Goal: Task Accomplishment & Management: Manage account settings

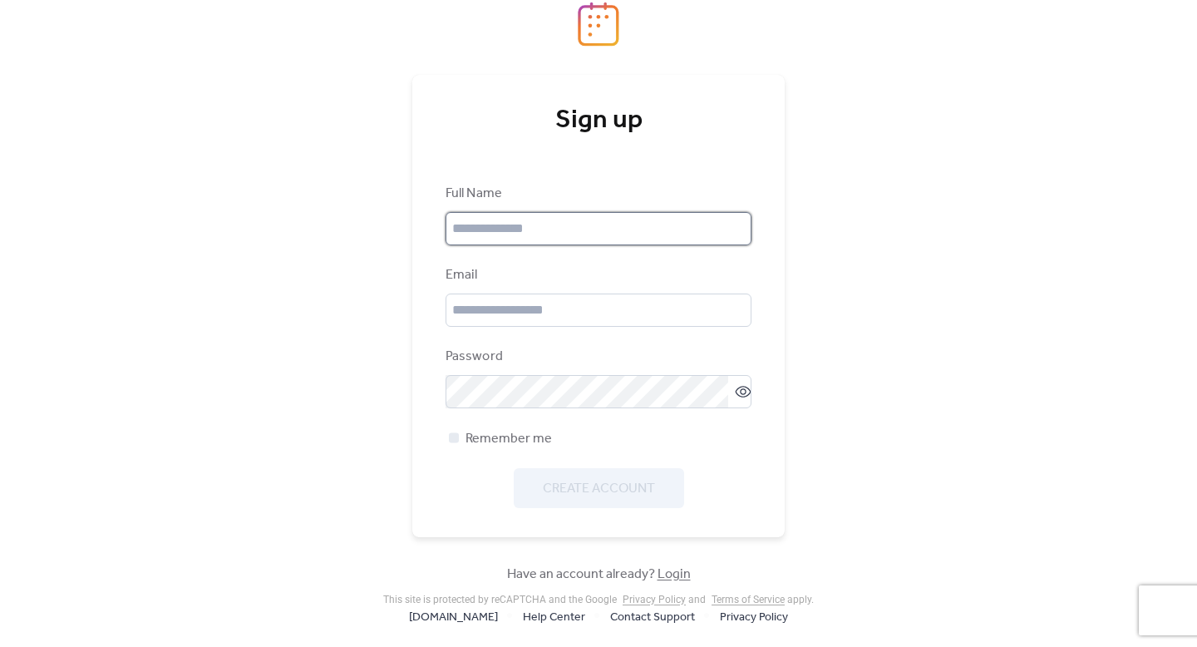
click at [624, 214] on input "text" at bounding box center [598, 228] width 306 height 33
click at [824, 347] on div "Sign up Full Name Email Password Remember me Create Account Have an account alr…" at bounding box center [598, 323] width 1197 height 647
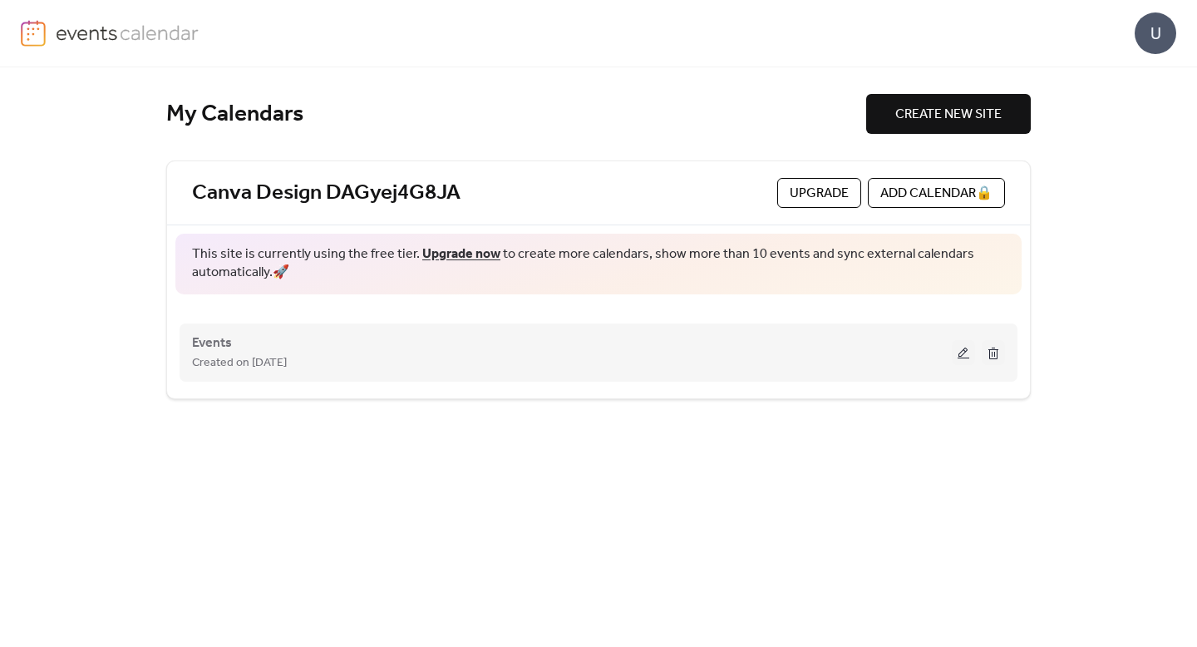
click at [452, 352] on div "Events Created on [DATE]" at bounding box center [572, 352] width 760 height 40
click at [966, 353] on button at bounding box center [963, 352] width 23 height 25
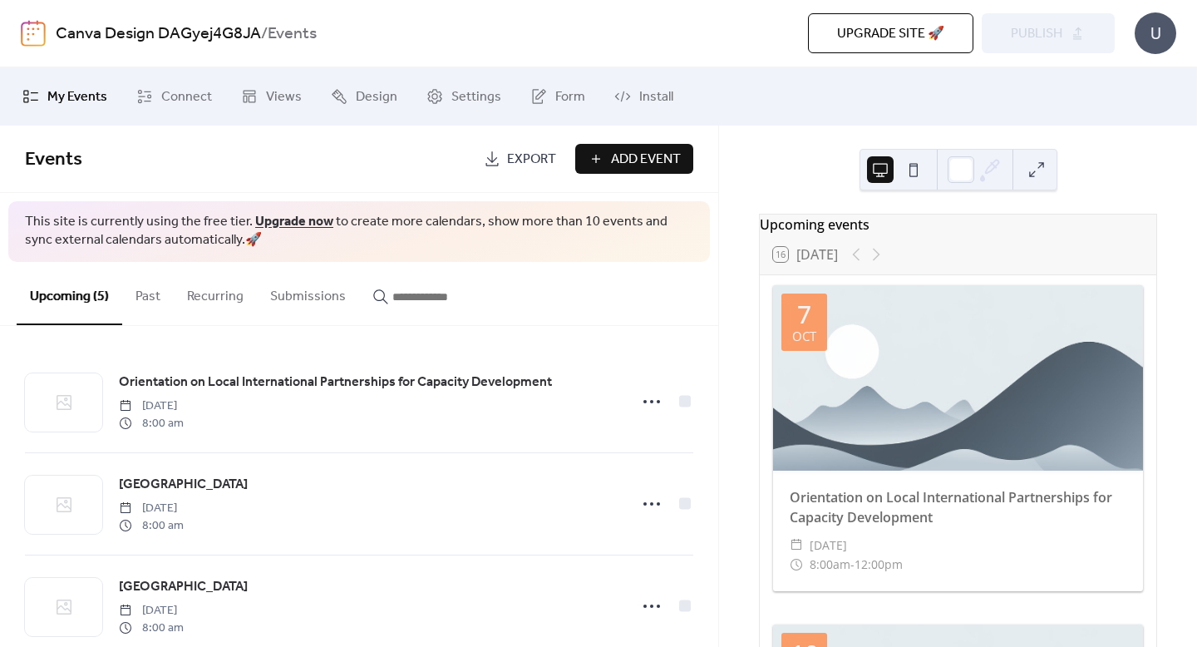
click at [642, 163] on span "Add Event" at bounding box center [646, 160] width 70 height 20
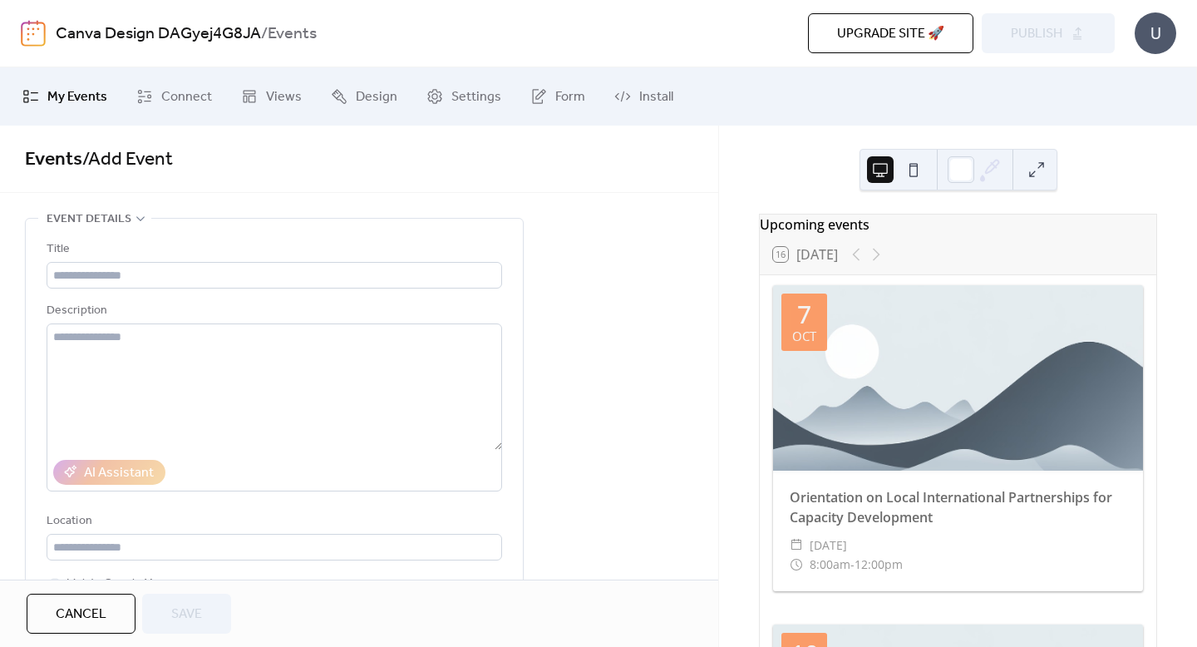
click at [85, 99] on span "My Events" at bounding box center [77, 97] width 60 height 20
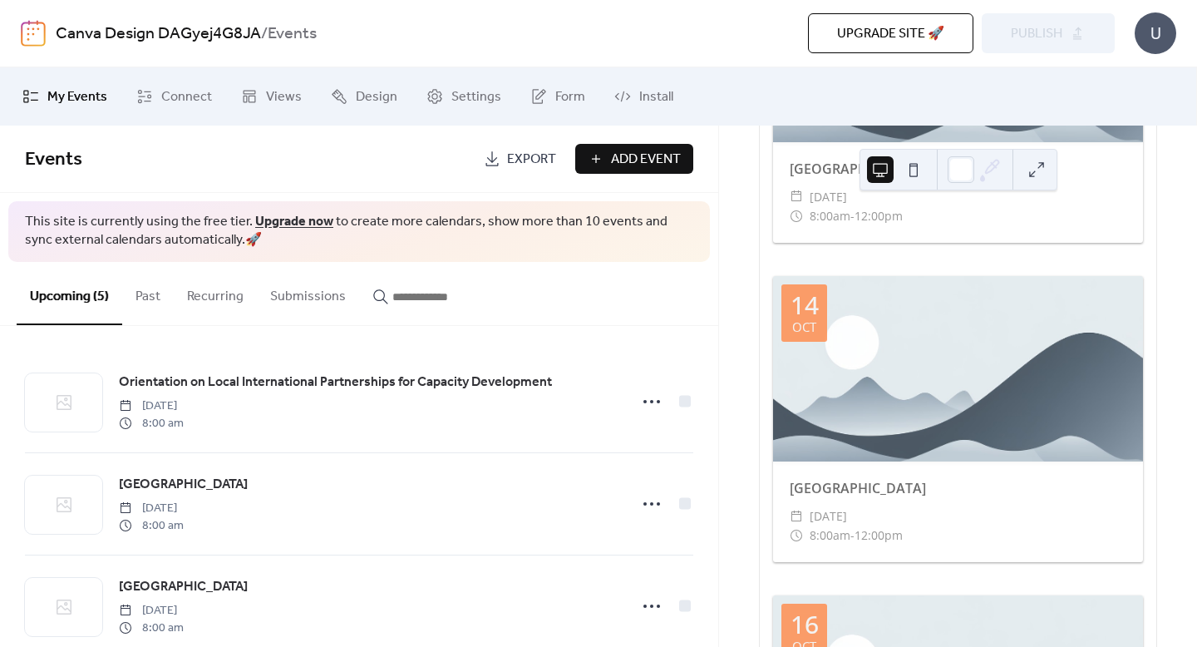
scroll to position [1313, 0]
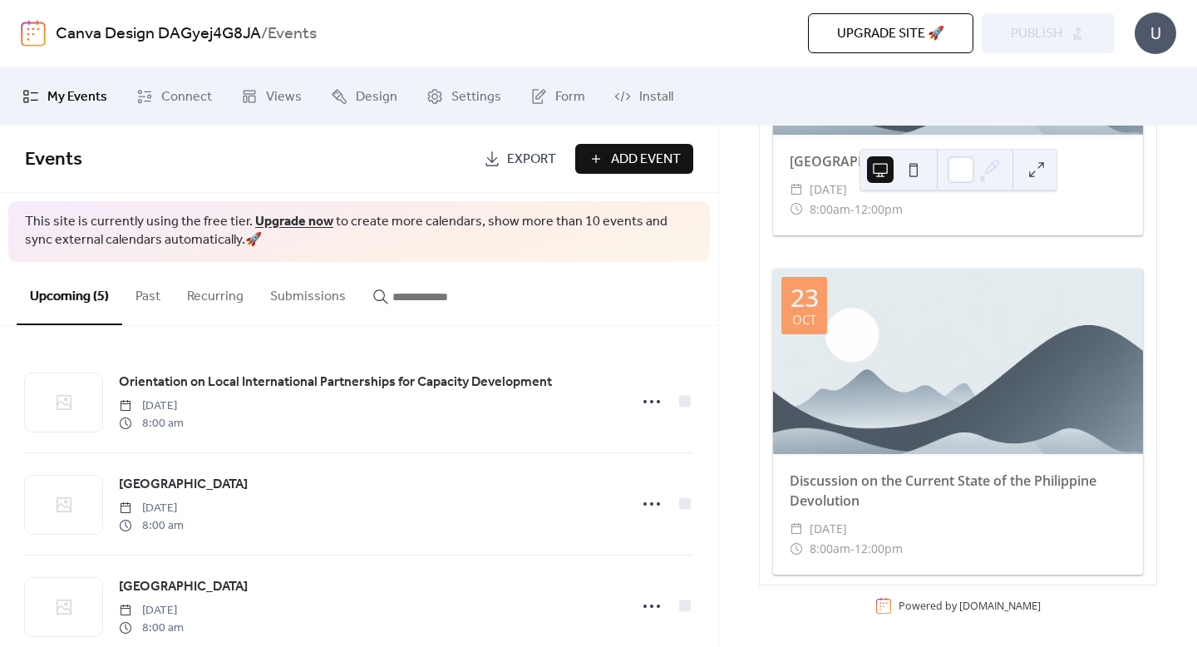
click at [956, 430] on div at bounding box center [958, 360] width 370 height 185
click at [193, 79] on link "Connect" at bounding box center [174, 96] width 101 height 45
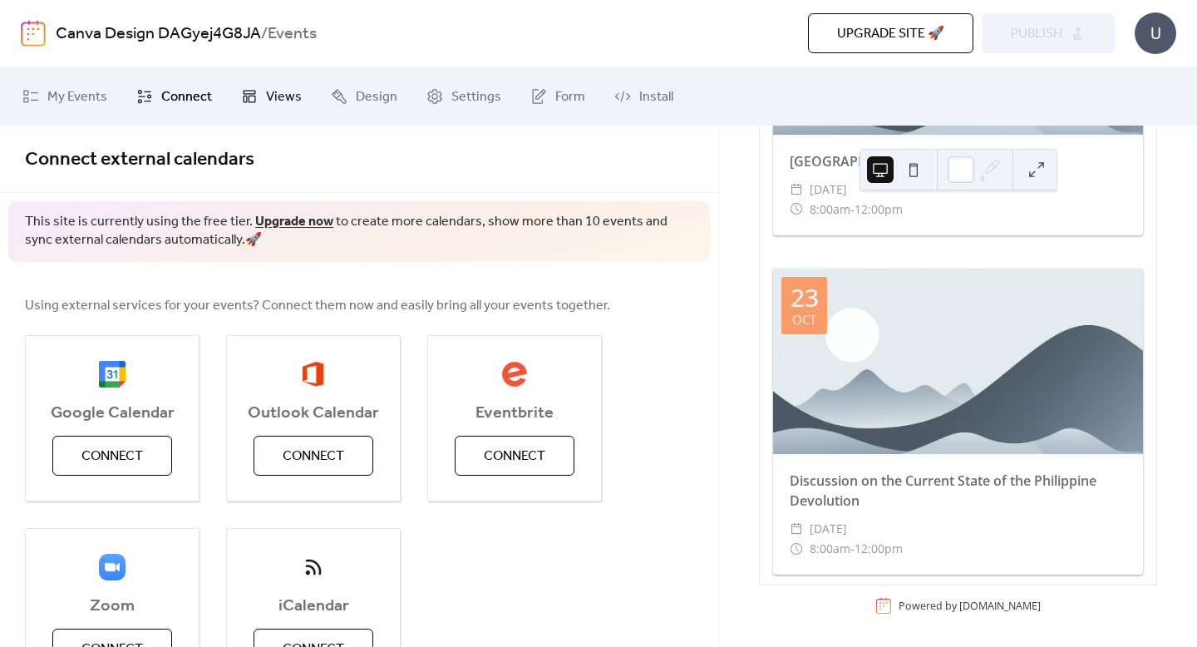
click at [273, 87] on span "Views" at bounding box center [284, 97] width 36 height 20
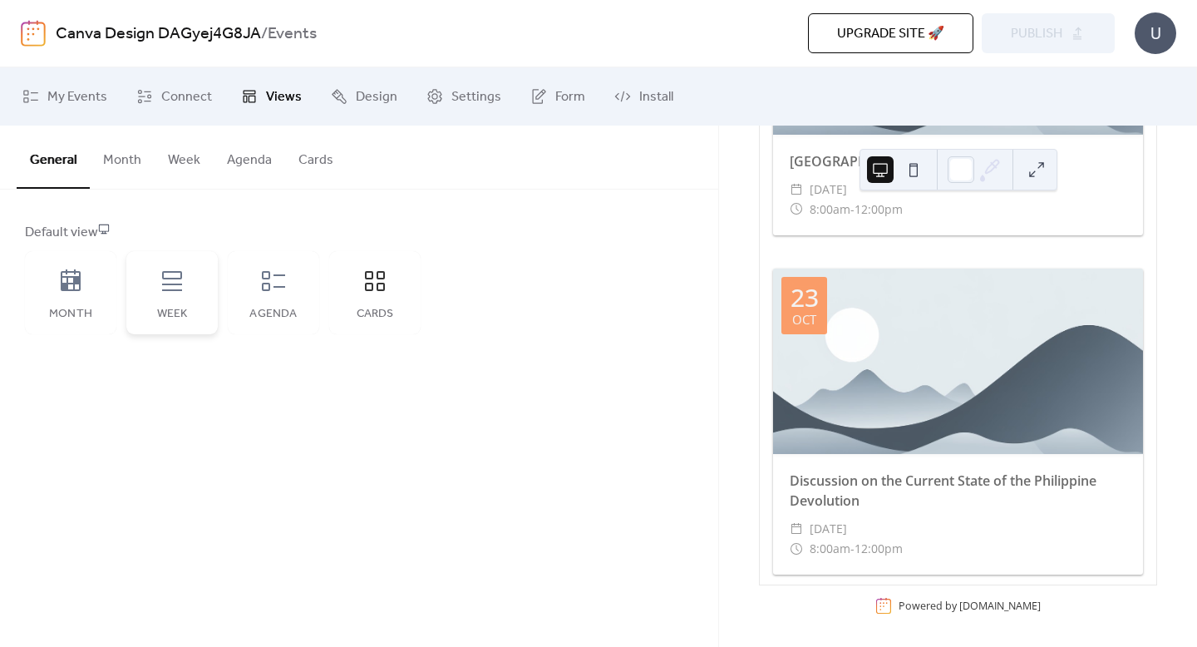
click at [192, 295] on div "Week" at bounding box center [171, 292] width 91 height 83
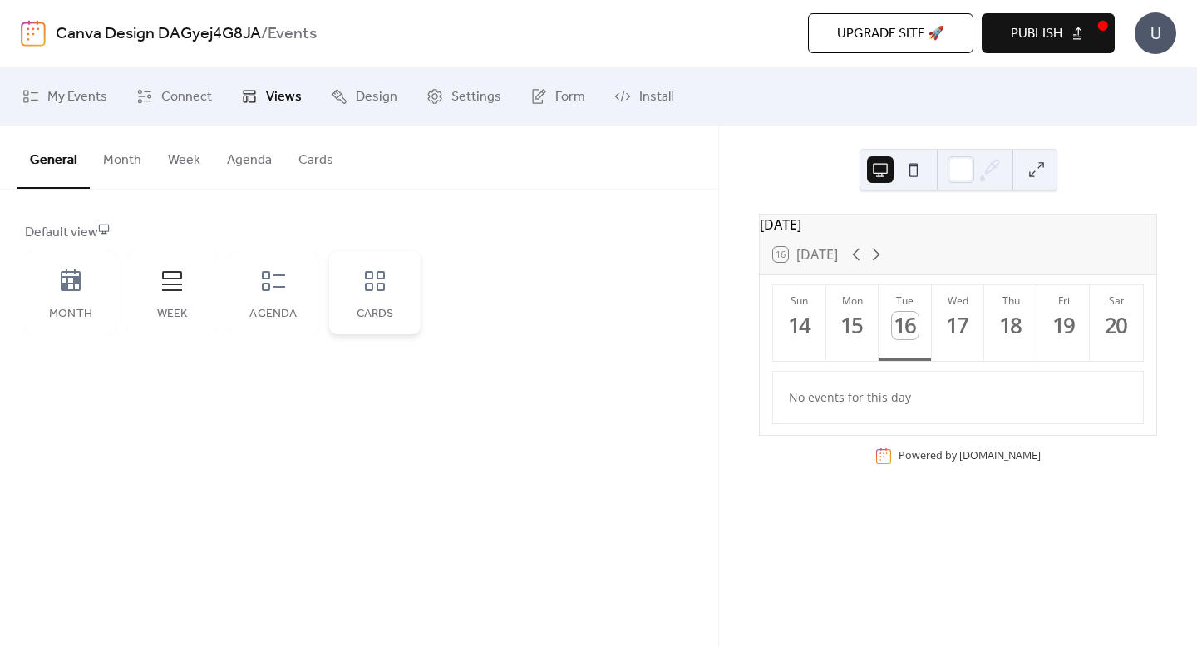
click at [383, 299] on div "Cards" at bounding box center [374, 292] width 91 height 83
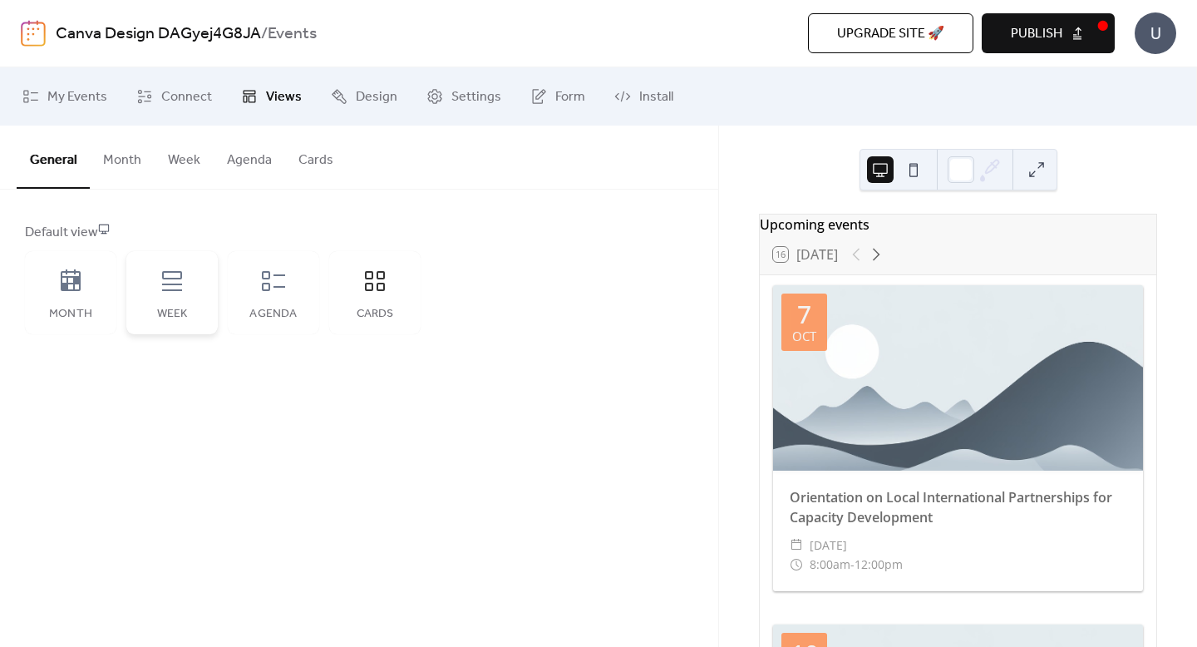
click at [156, 273] on div "Week" at bounding box center [171, 292] width 91 height 83
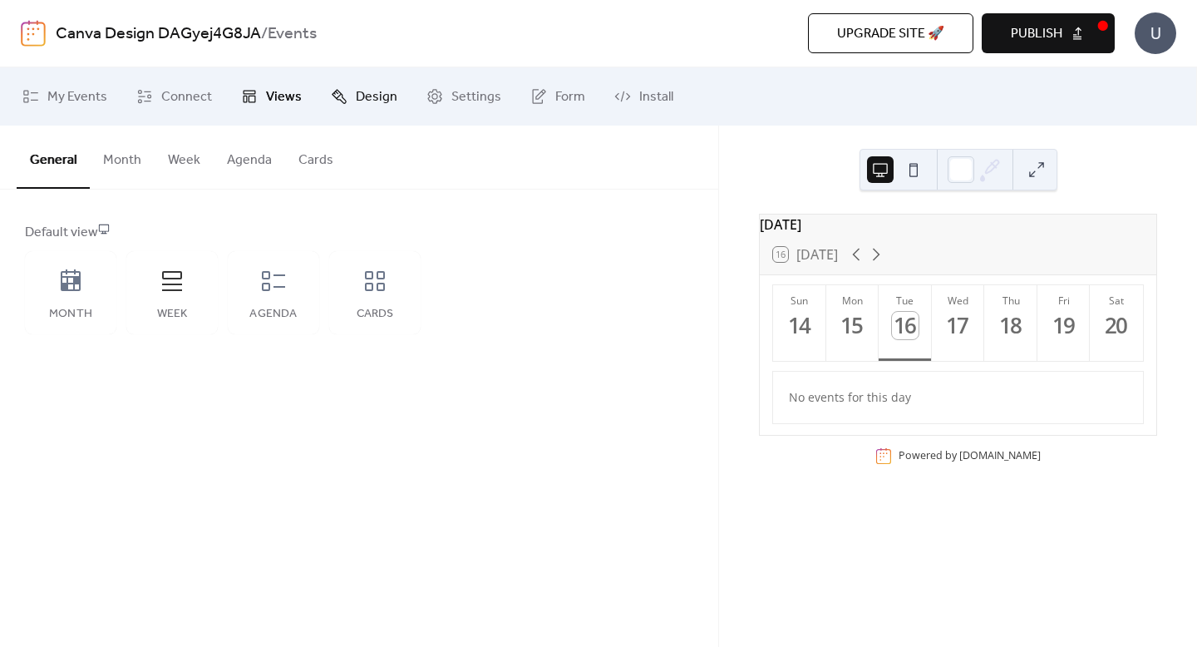
click at [343, 114] on link "Design" at bounding box center [363, 96] width 91 height 45
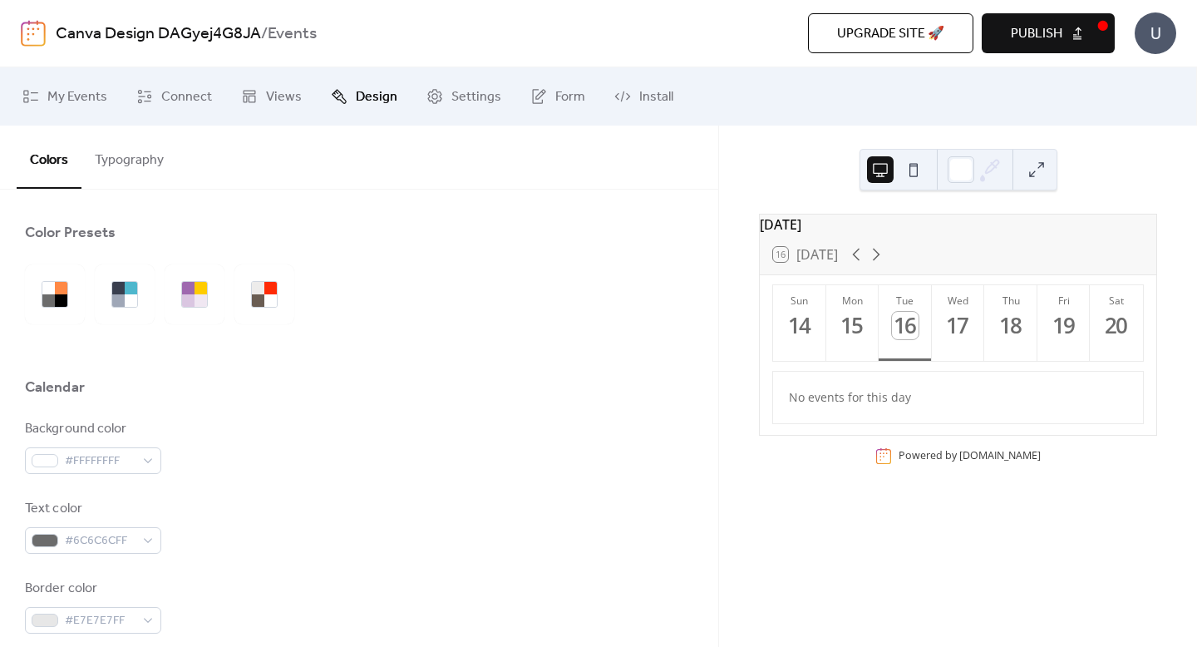
scroll to position [106, 0]
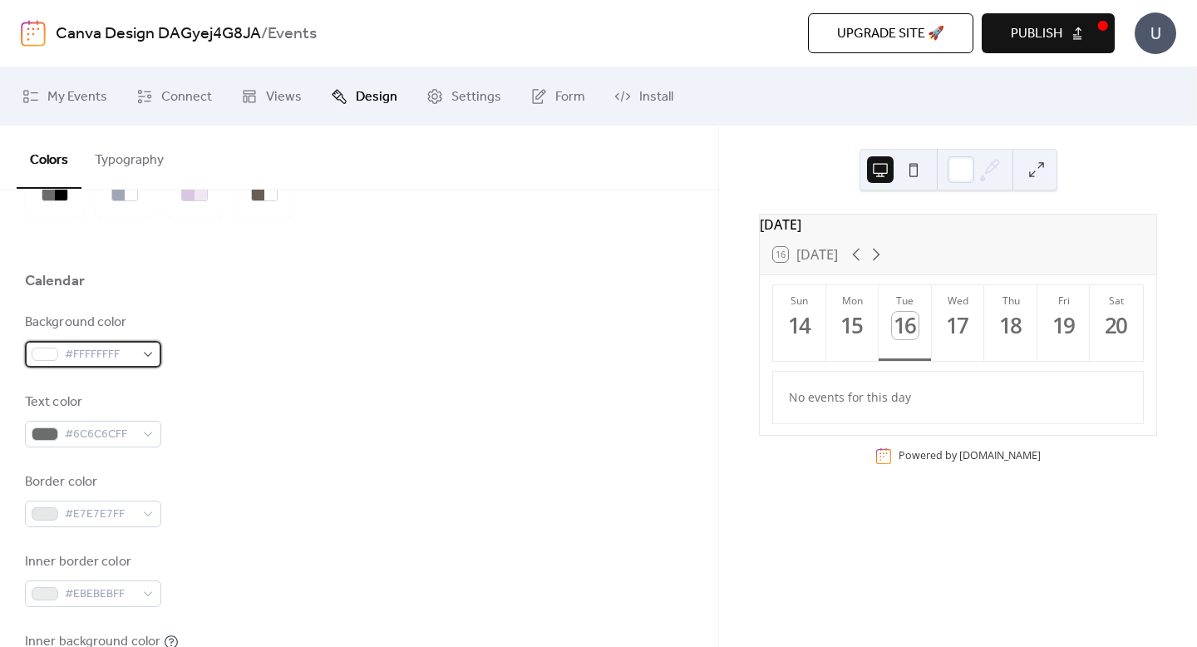
click at [145, 361] on div "#FFFFFFFF" at bounding box center [93, 354] width 136 height 27
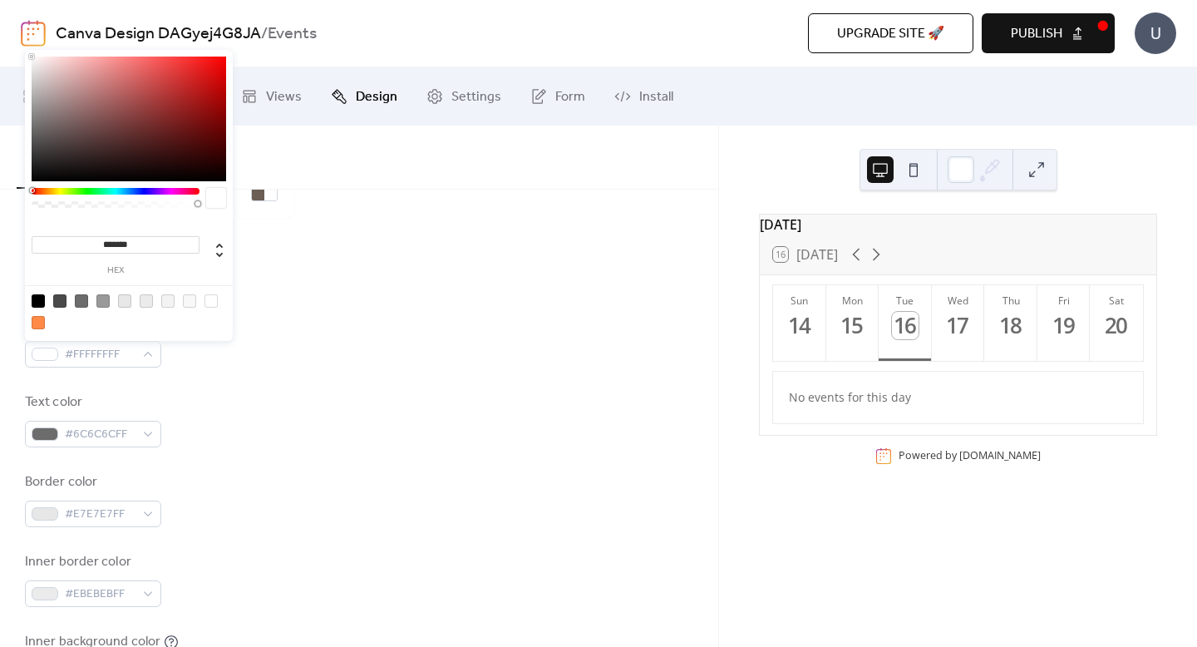
click at [229, 376] on div "Background color #FFFFFFFF Text color #6C6C6CFF Border color #E7E7E7FF Inner bo…" at bounding box center [359, 539] width 668 height 454
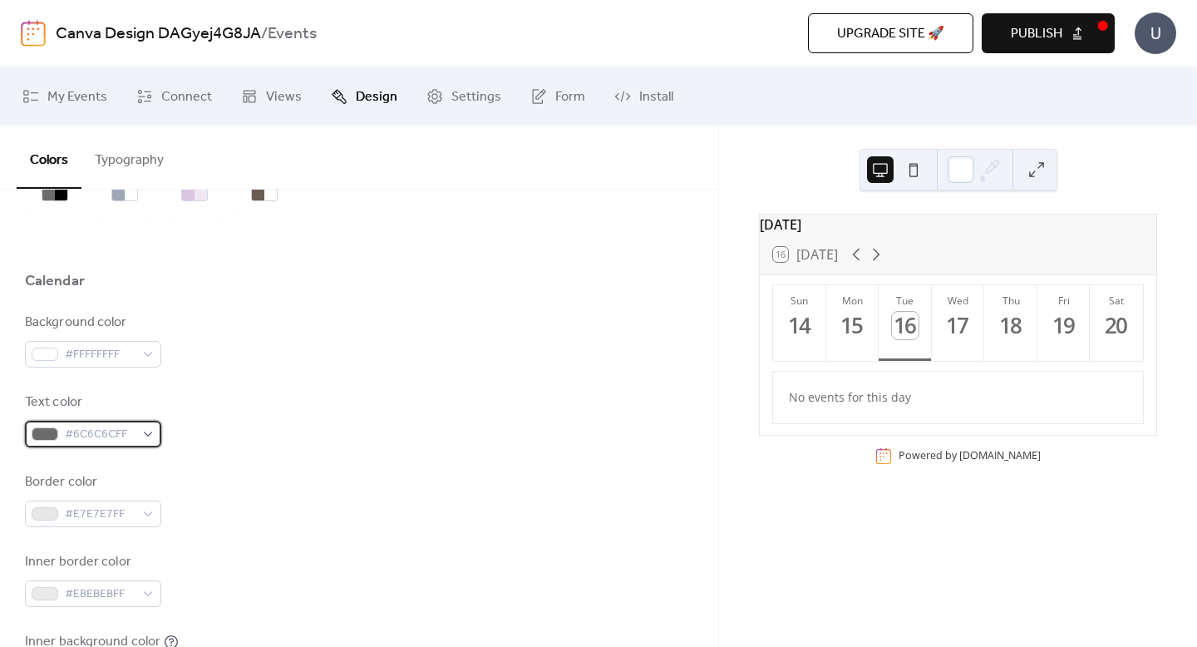
click at [128, 430] on span "#6C6C6CFF" at bounding box center [100, 435] width 70 height 20
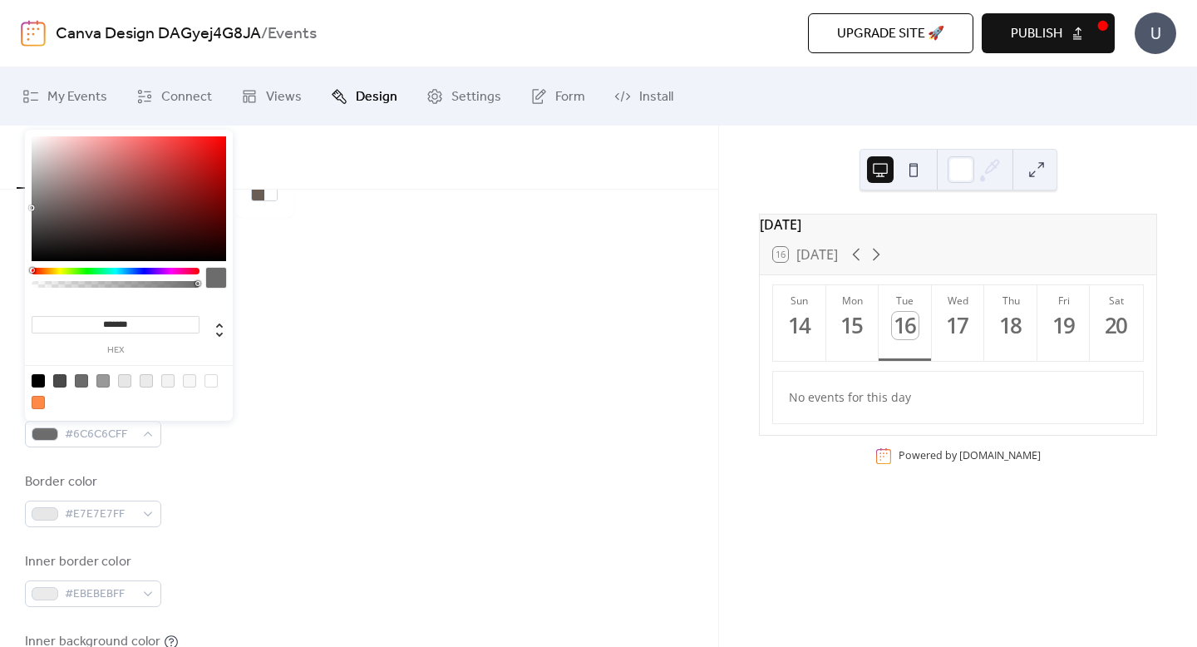
click at [37, 380] on div at bounding box center [38, 380] width 13 height 13
type input "*******"
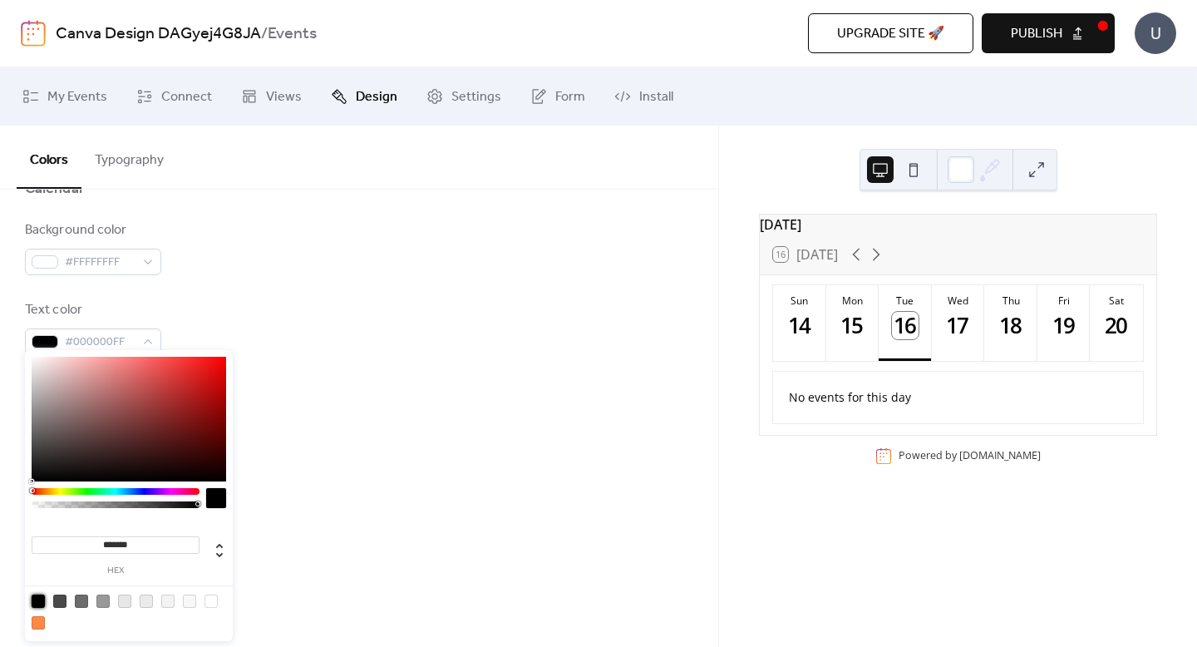
scroll to position [207, 0]
click at [293, 315] on div "Text color #000000FF" at bounding box center [359, 319] width 668 height 55
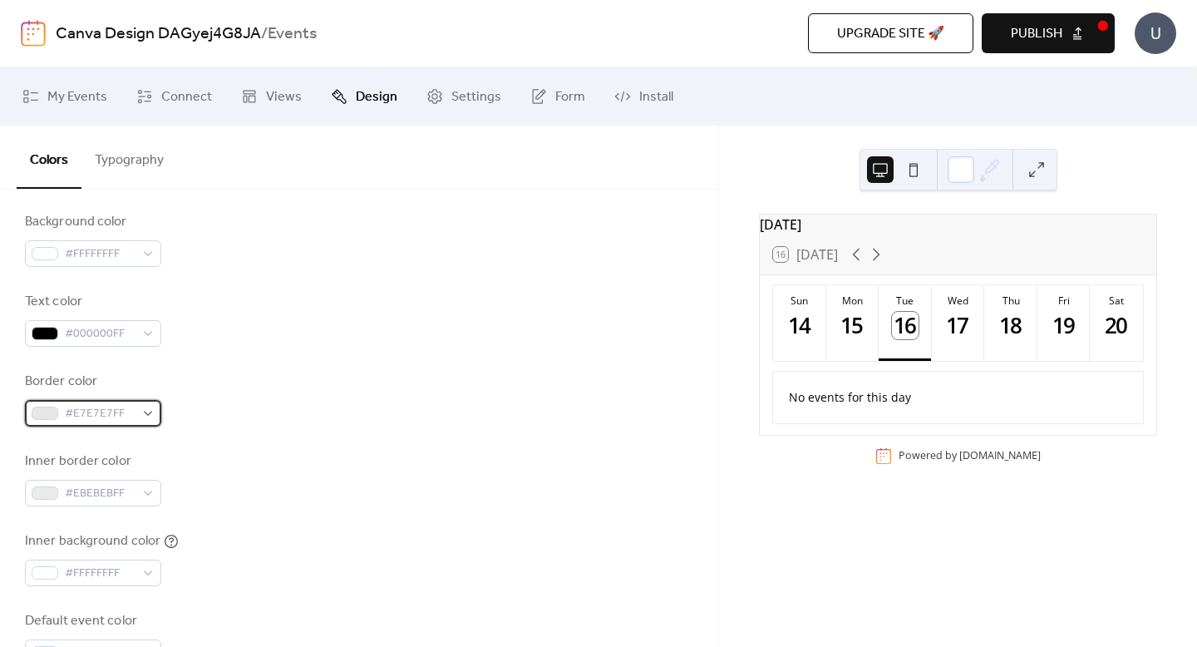
click at [147, 411] on div "#E7E7E7FF" at bounding box center [93, 413] width 136 height 27
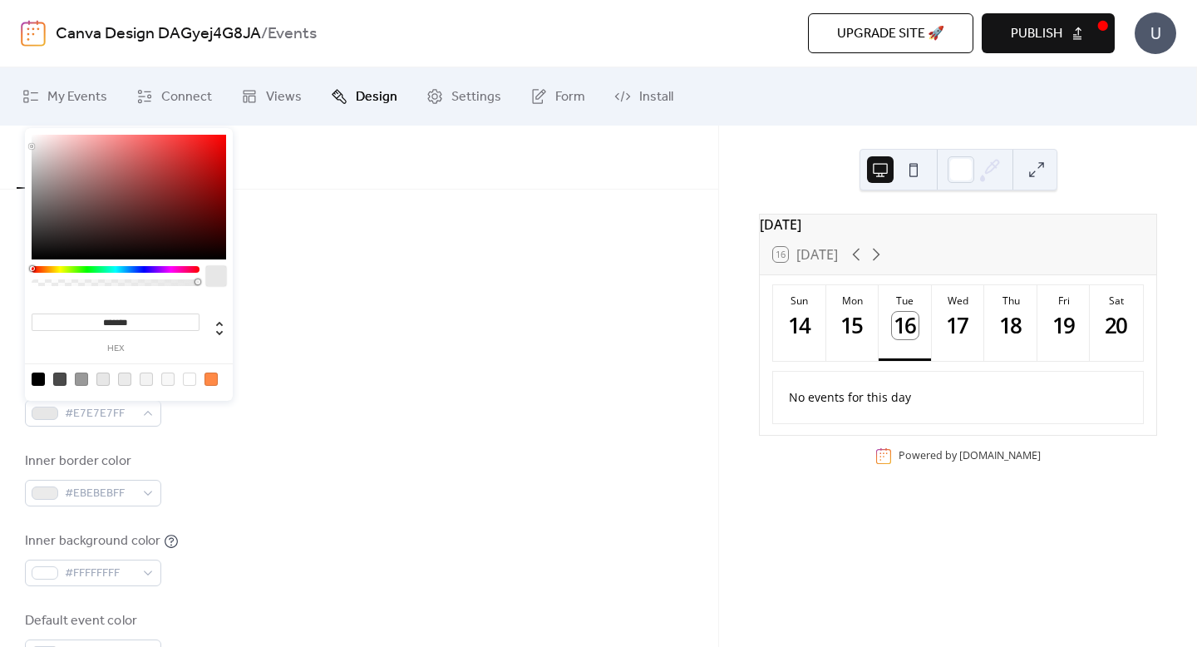
click at [317, 420] on div "Border color #E7E7E7FF" at bounding box center [359, 398] width 668 height 55
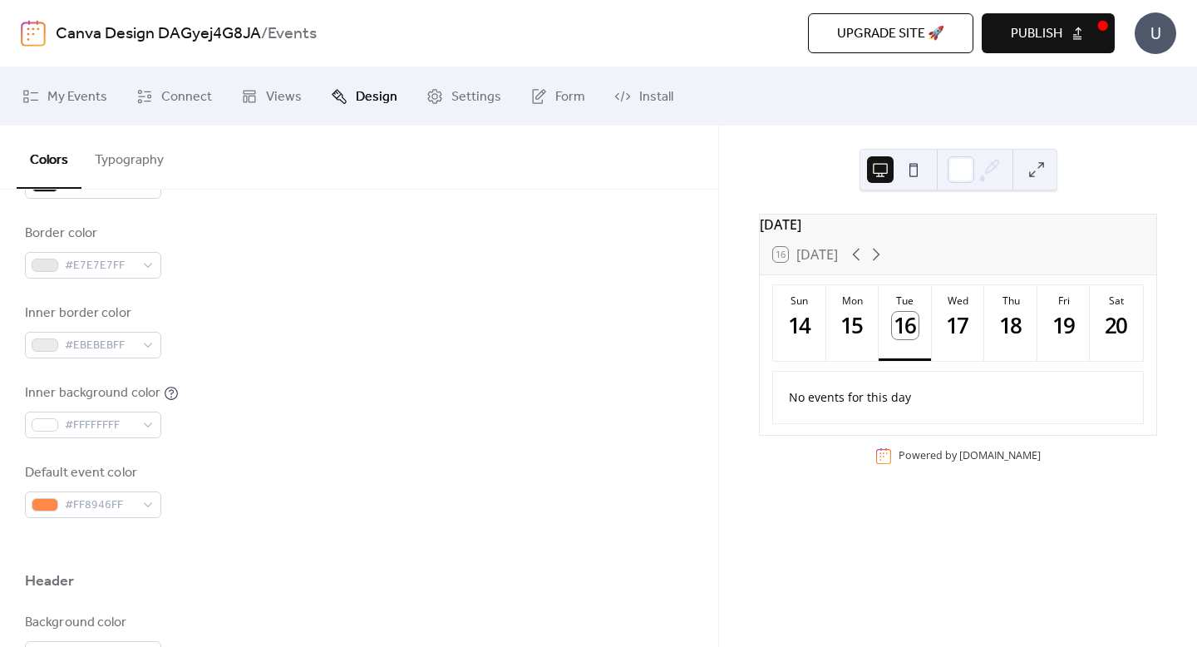
scroll to position [370, 0]
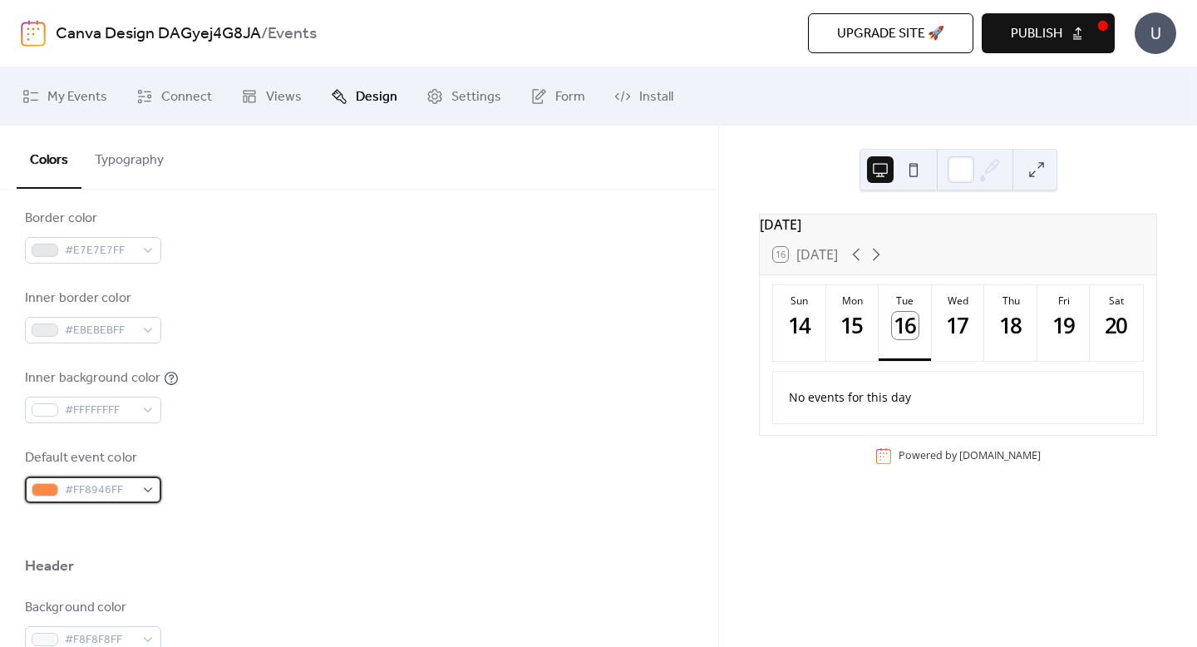
click at [130, 484] on span "#FF8946FF" at bounding box center [100, 490] width 70 height 20
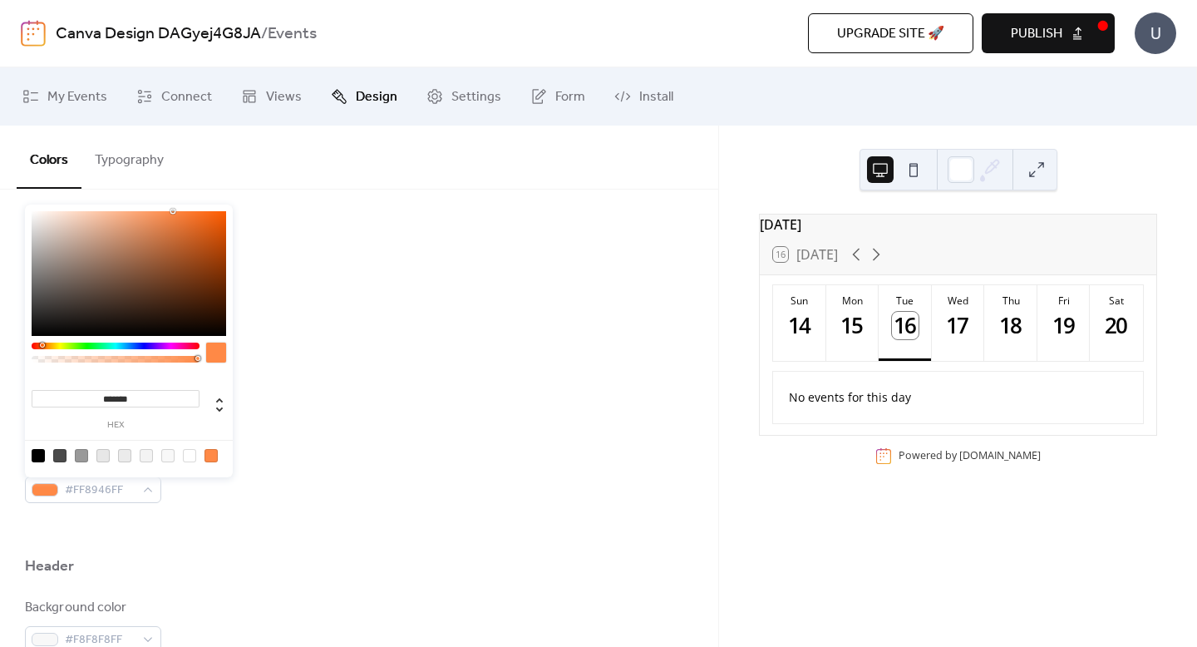
click at [130, 347] on div at bounding box center [116, 345] width 168 height 7
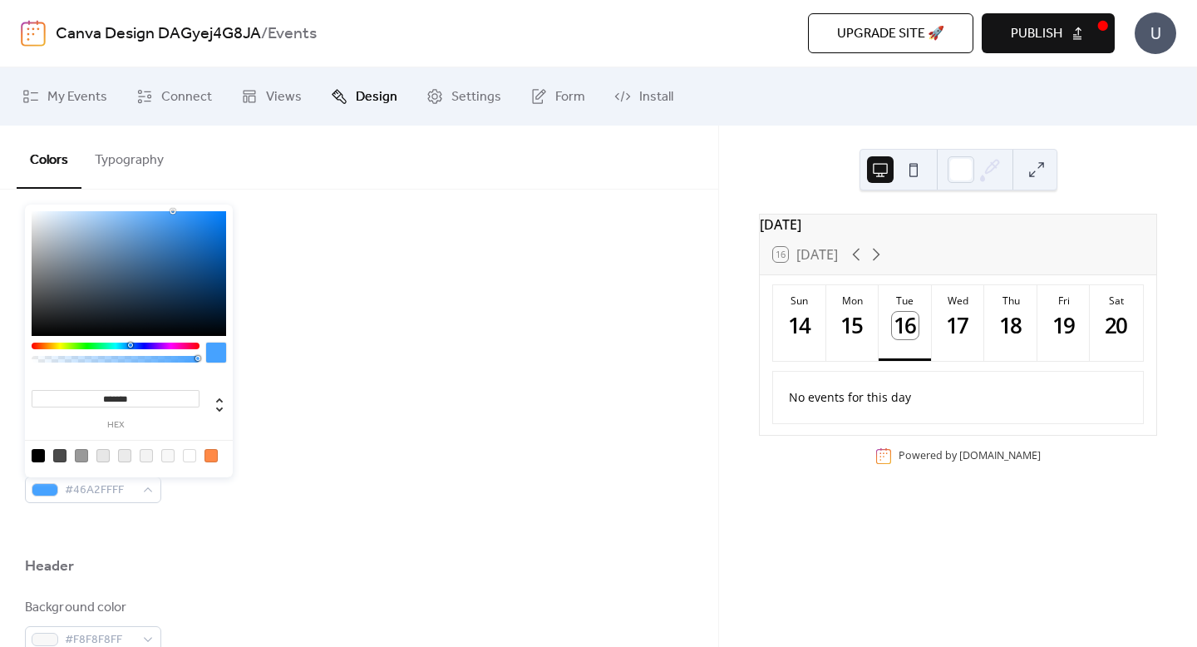
click at [145, 346] on div at bounding box center [116, 345] width 168 height 7
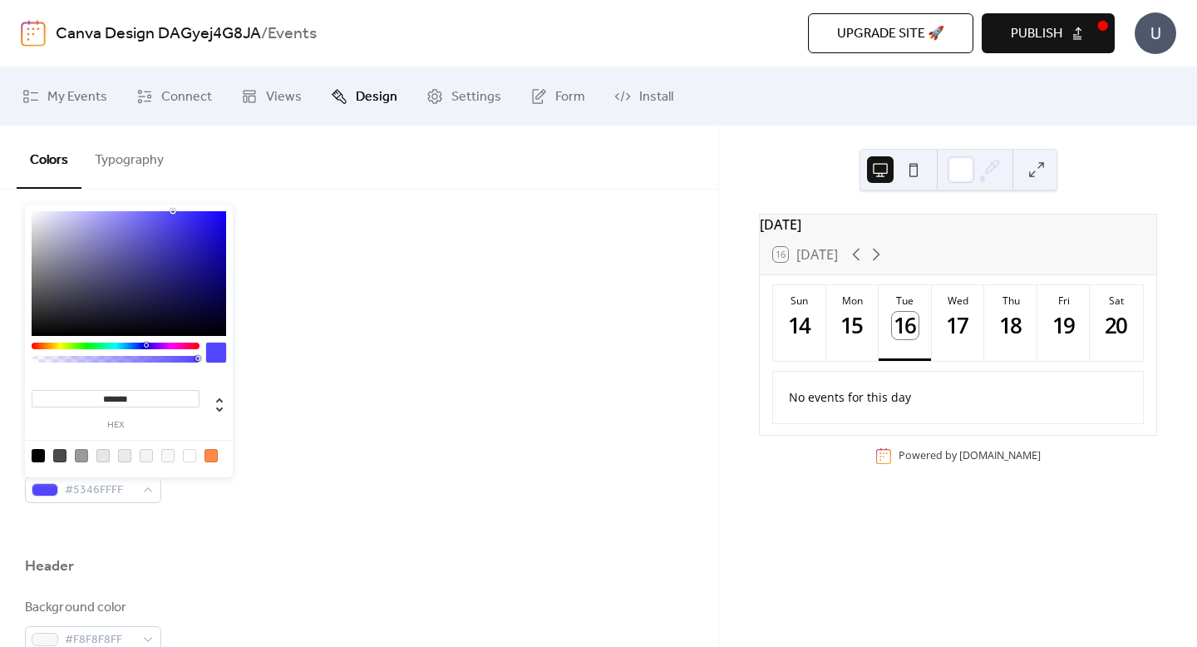
click at [139, 346] on div at bounding box center [116, 345] width 168 height 7
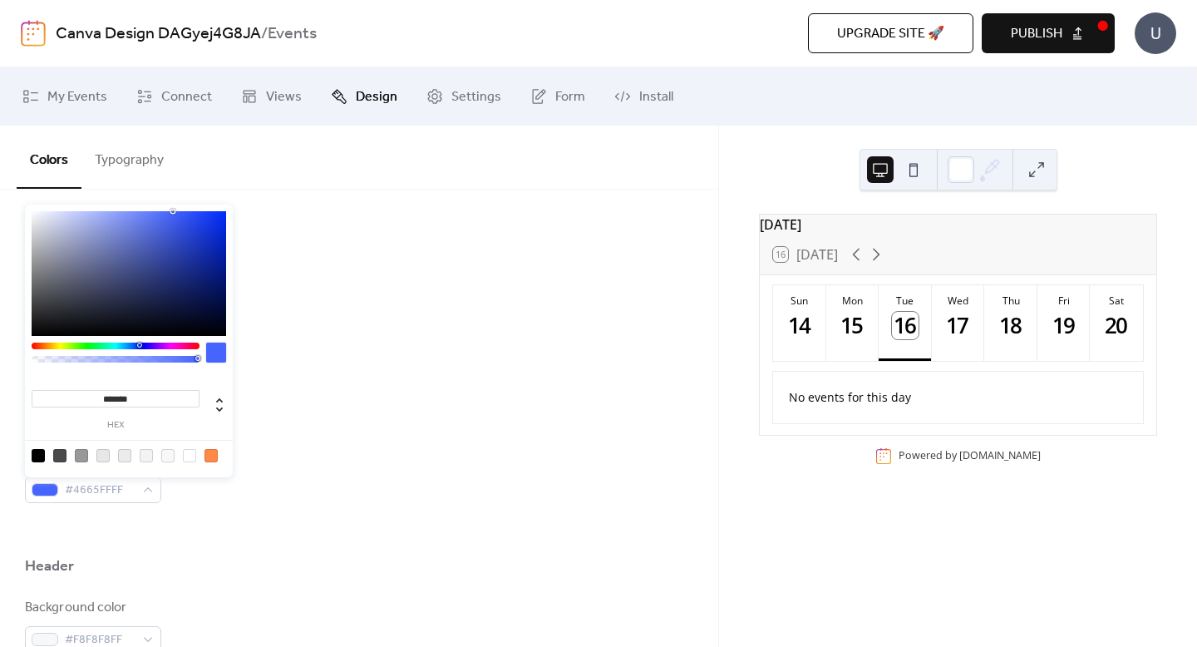
click at [61, 345] on div at bounding box center [116, 345] width 168 height 7
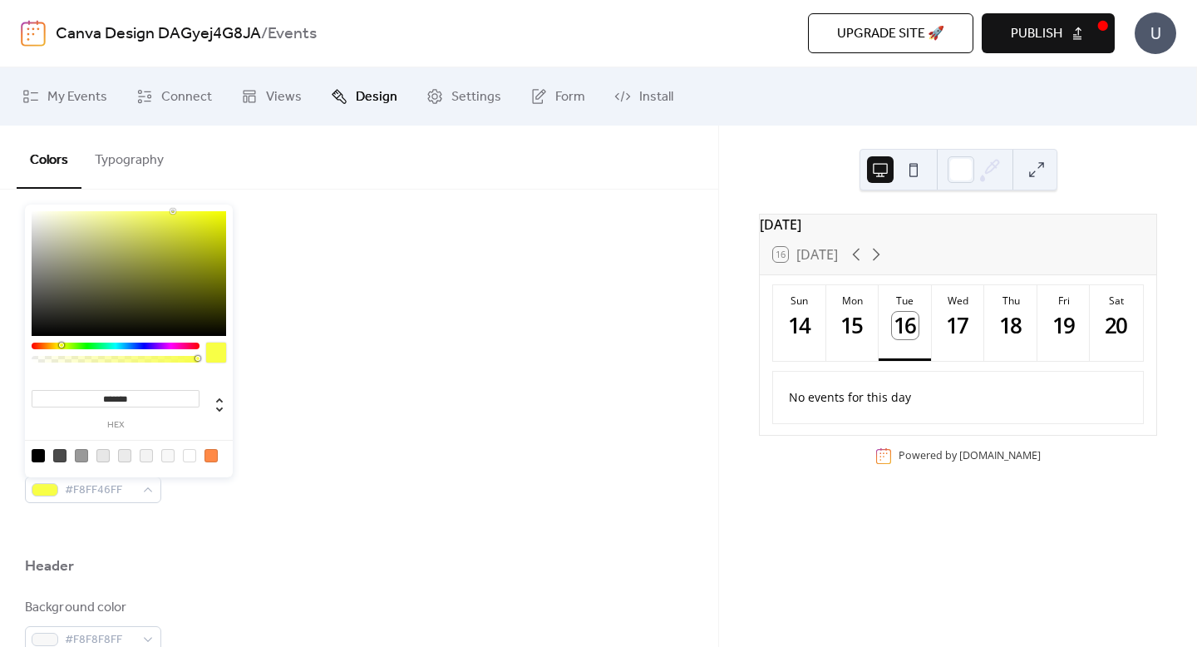
click at [210, 452] on div at bounding box center [210, 455] width 13 height 13
type input "*******"
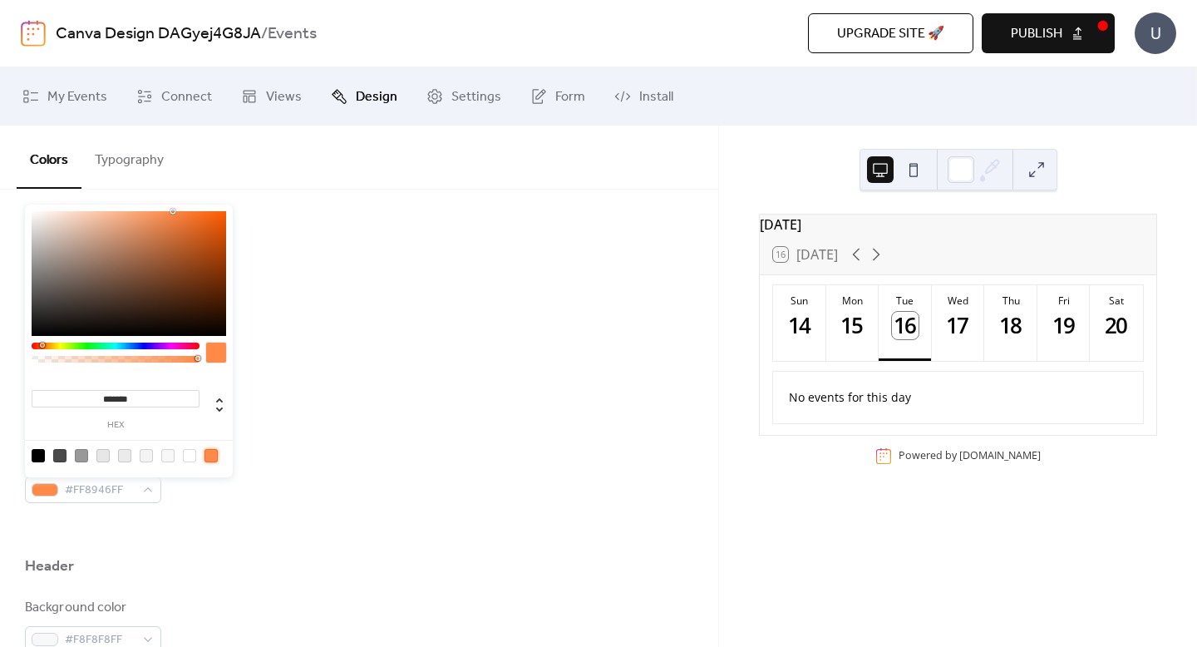
click at [327, 476] on div "Default event color #FF8946FF" at bounding box center [359, 475] width 668 height 55
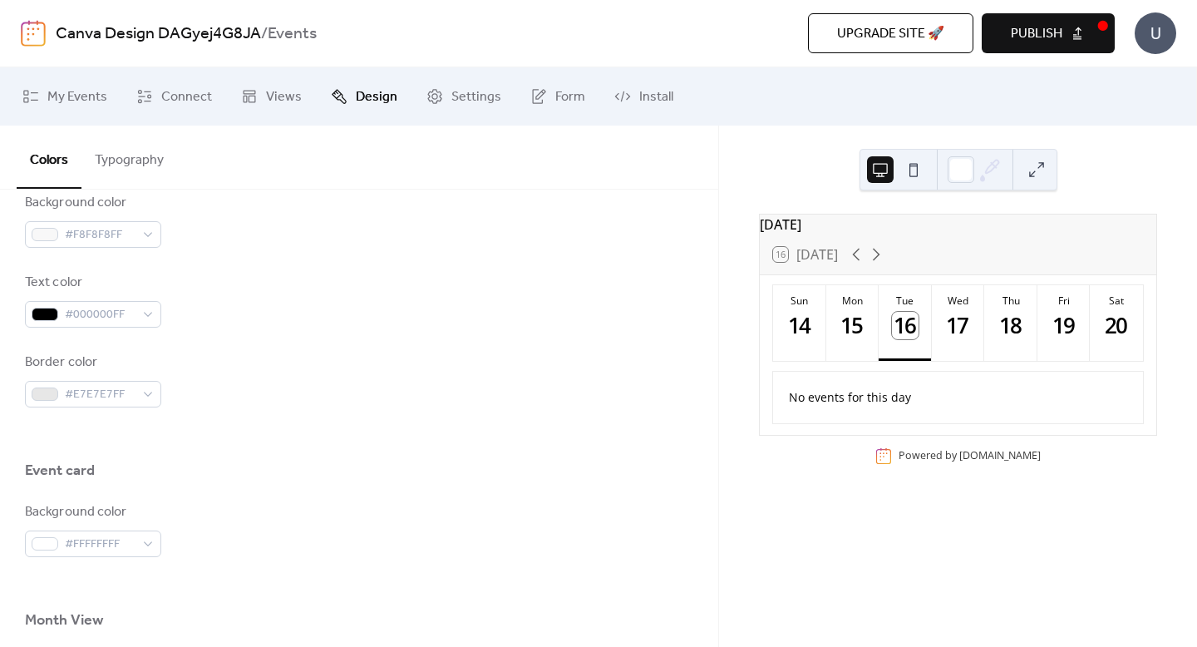
scroll to position [1154, 0]
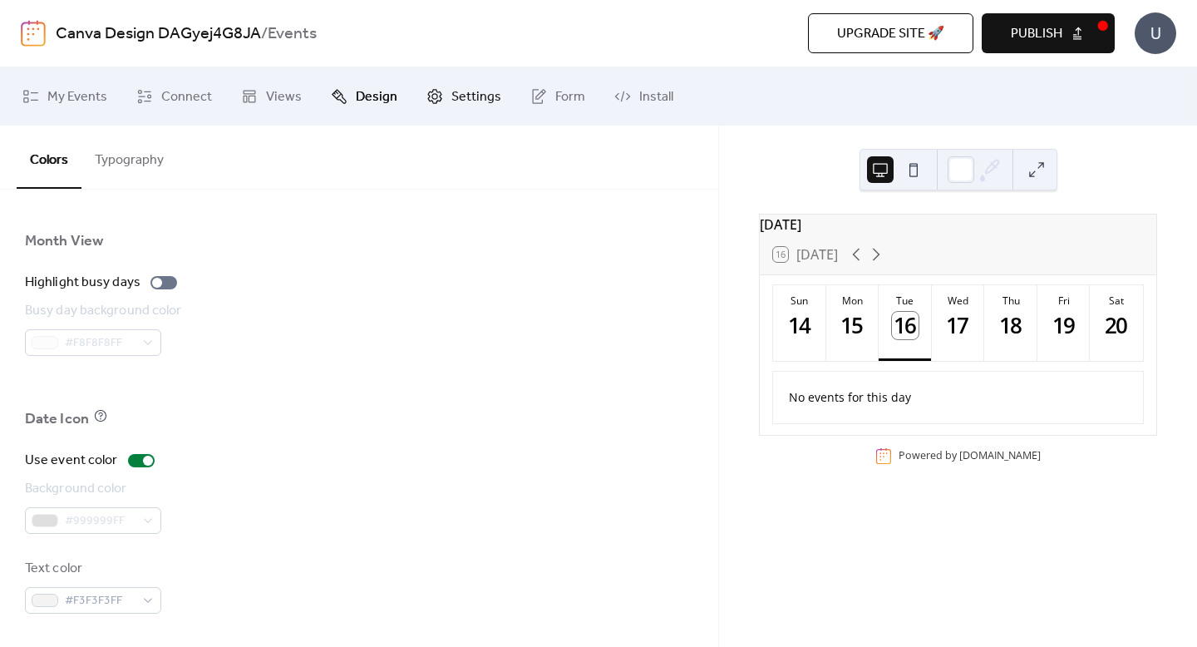
click at [438, 91] on link "Settings" at bounding box center [464, 96] width 100 height 45
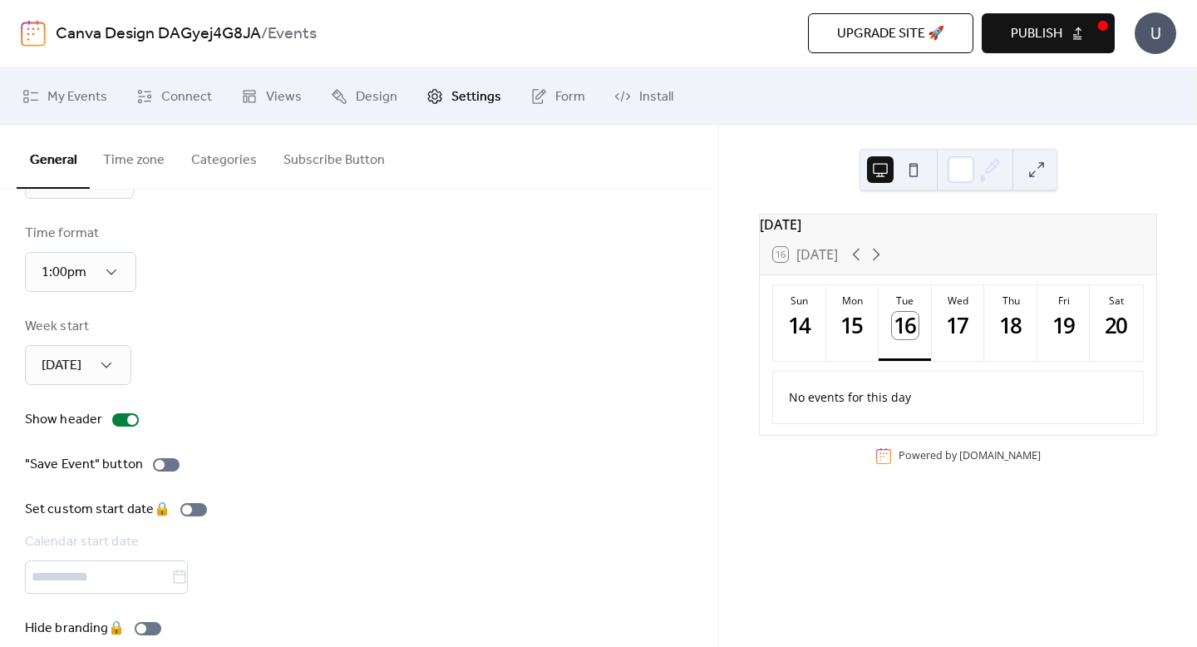
scroll to position [117, 0]
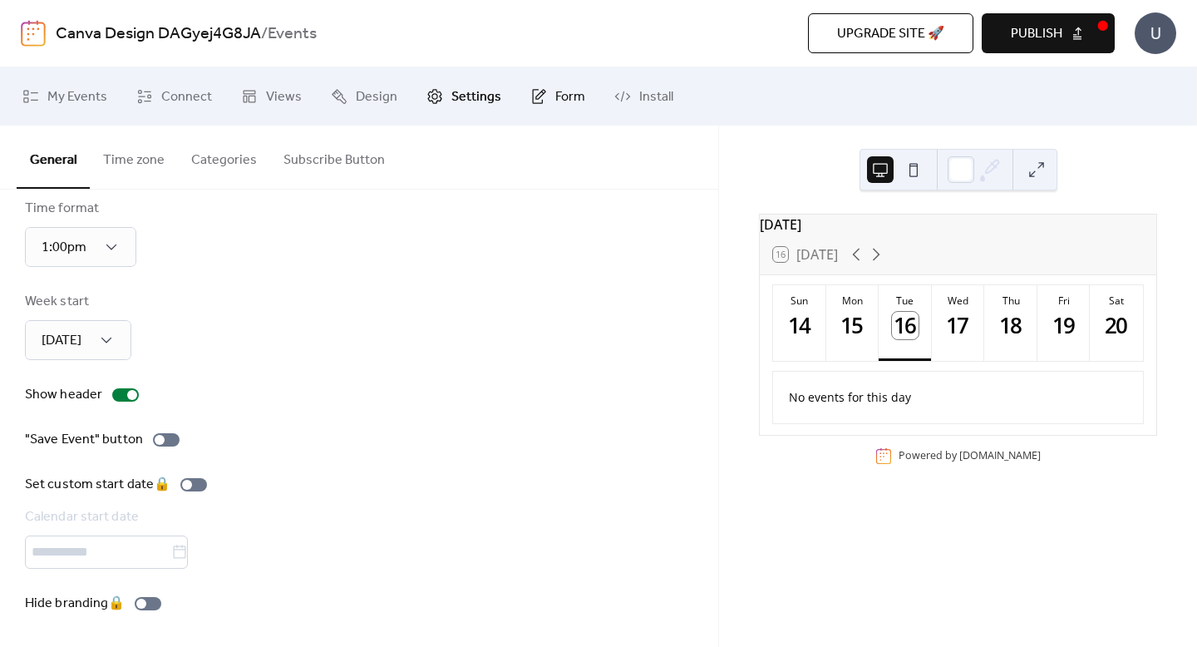
click at [555, 94] on span "Form" at bounding box center [570, 97] width 30 height 20
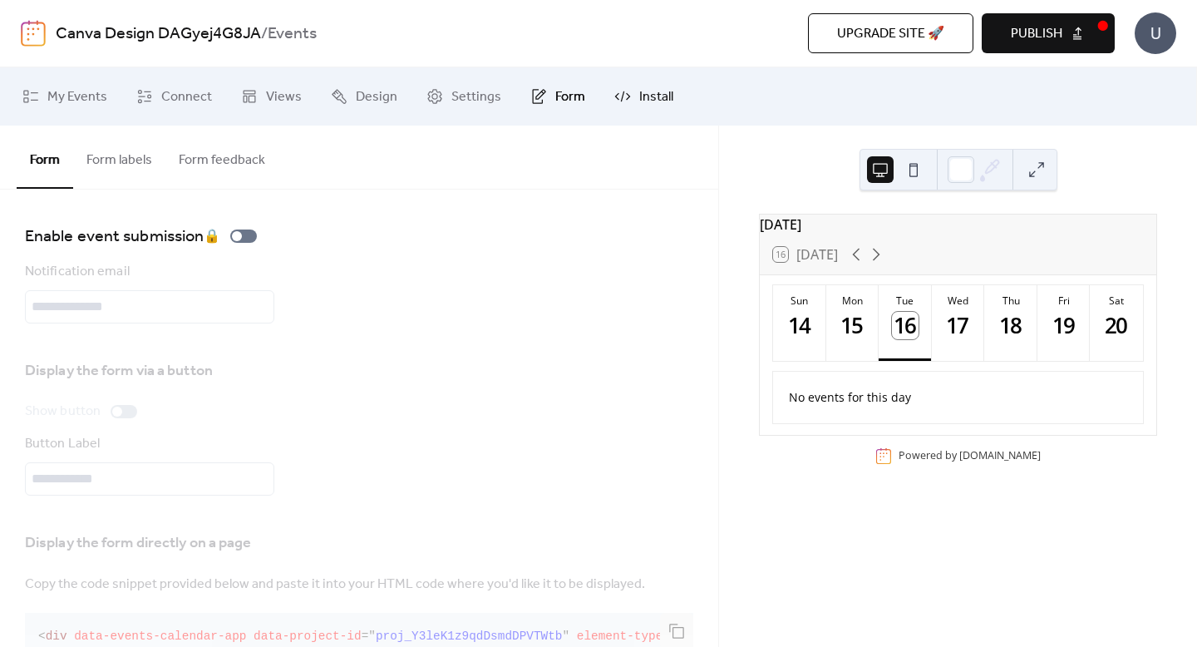
click at [639, 94] on span "Install" at bounding box center [656, 97] width 34 height 20
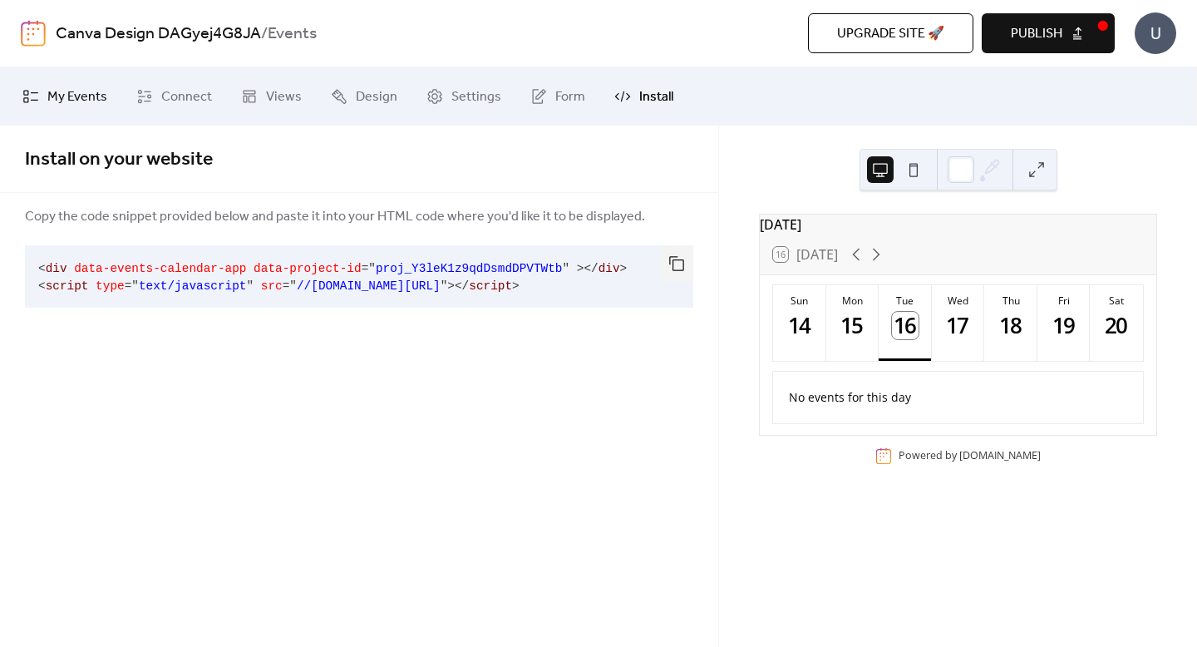
click at [70, 107] on span "My Events" at bounding box center [77, 97] width 60 height 20
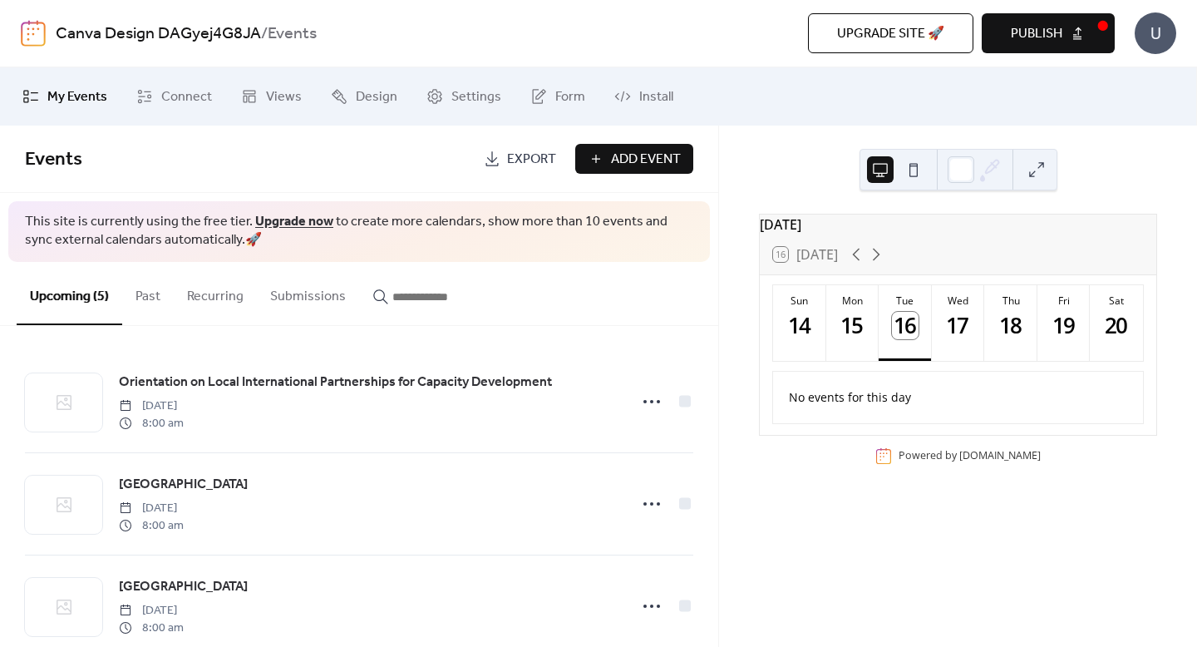
click at [294, 36] on b "Events" at bounding box center [292, 34] width 49 height 32
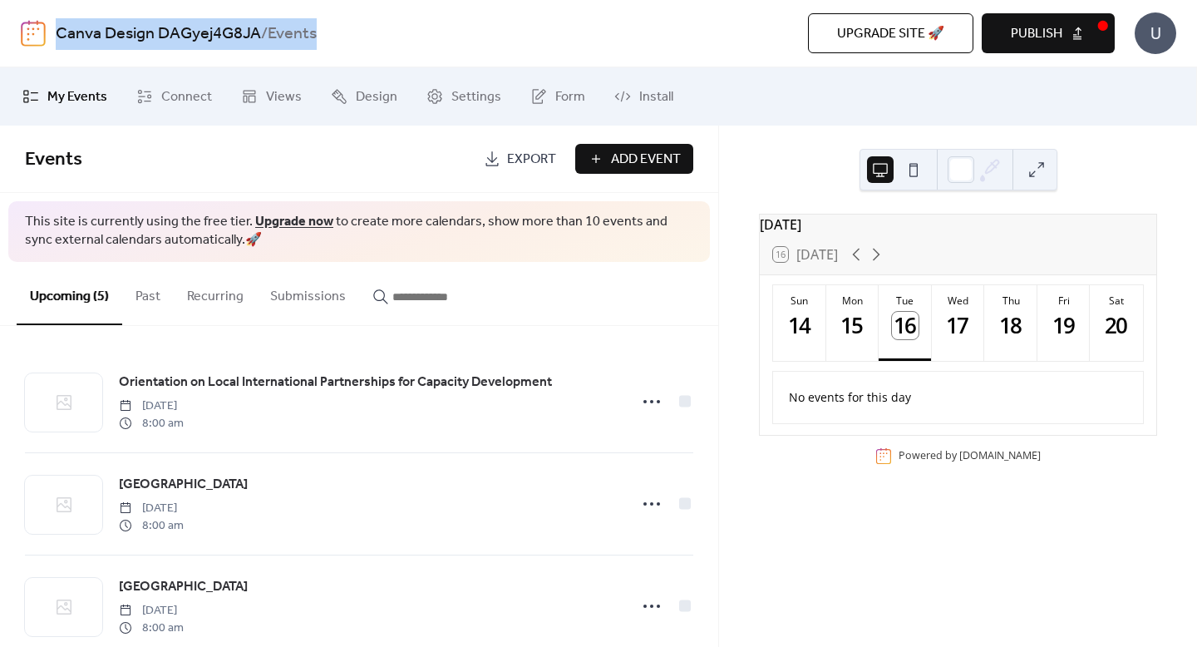
click at [1164, 49] on div "U" at bounding box center [1155, 33] width 42 height 42
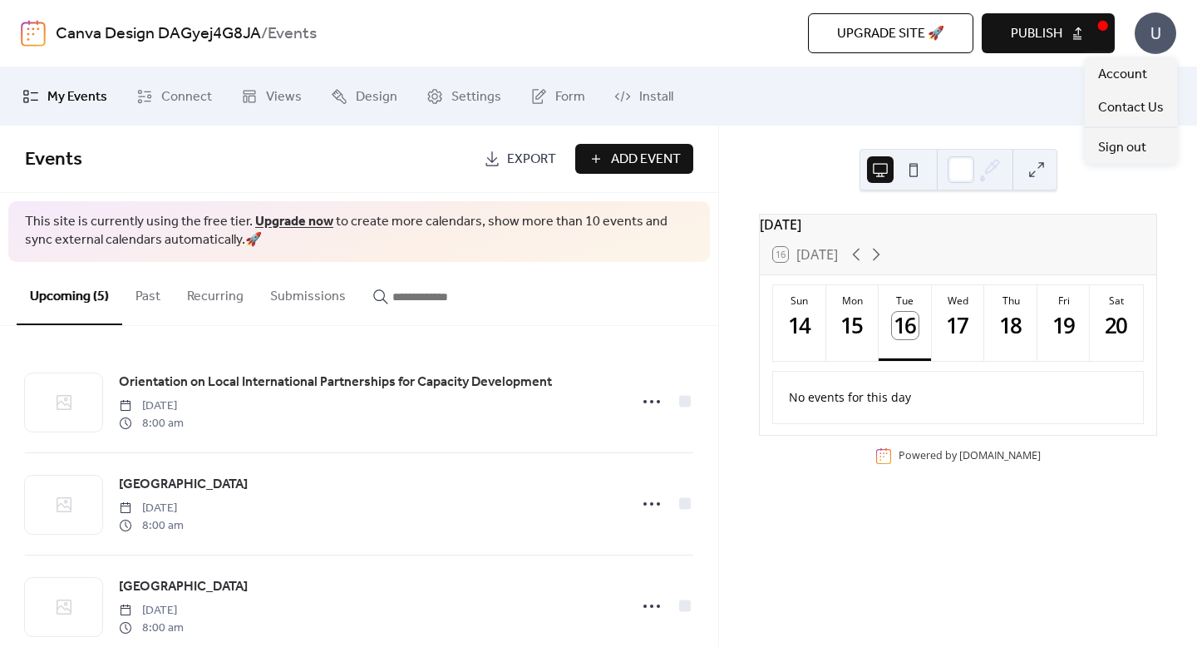
click at [1070, 47] on button "Publish" at bounding box center [1048, 33] width 133 height 40
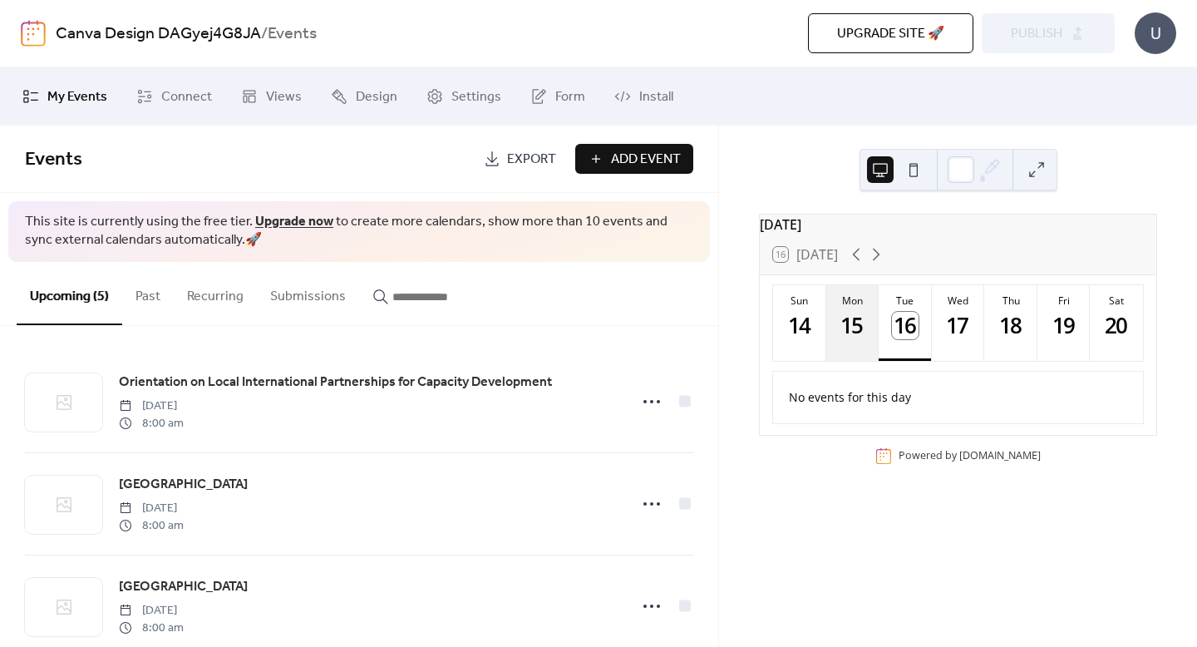
click at [863, 329] on div "15" at bounding box center [852, 325] width 27 height 27
click at [915, 339] on div "16" at bounding box center [905, 325] width 27 height 27
click at [879, 257] on icon at bounding box center [876, 254] width 20 height 20
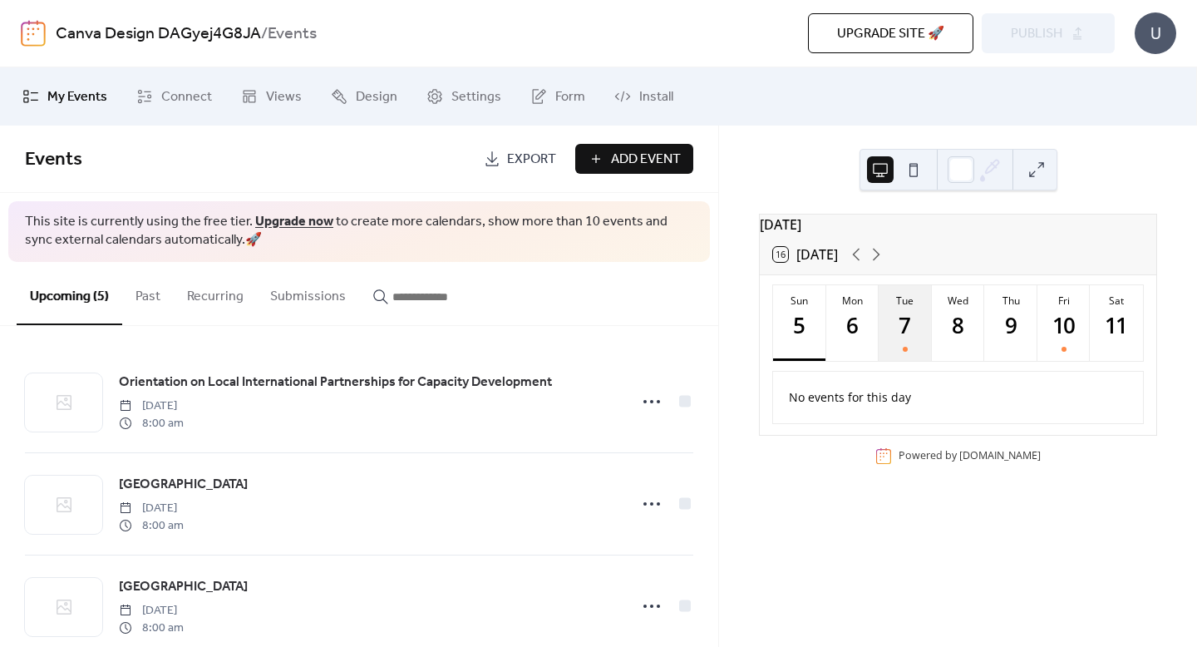
click at [919, 346] on button "Tue 7" at bounding box center [904, 323] width 53 height 76
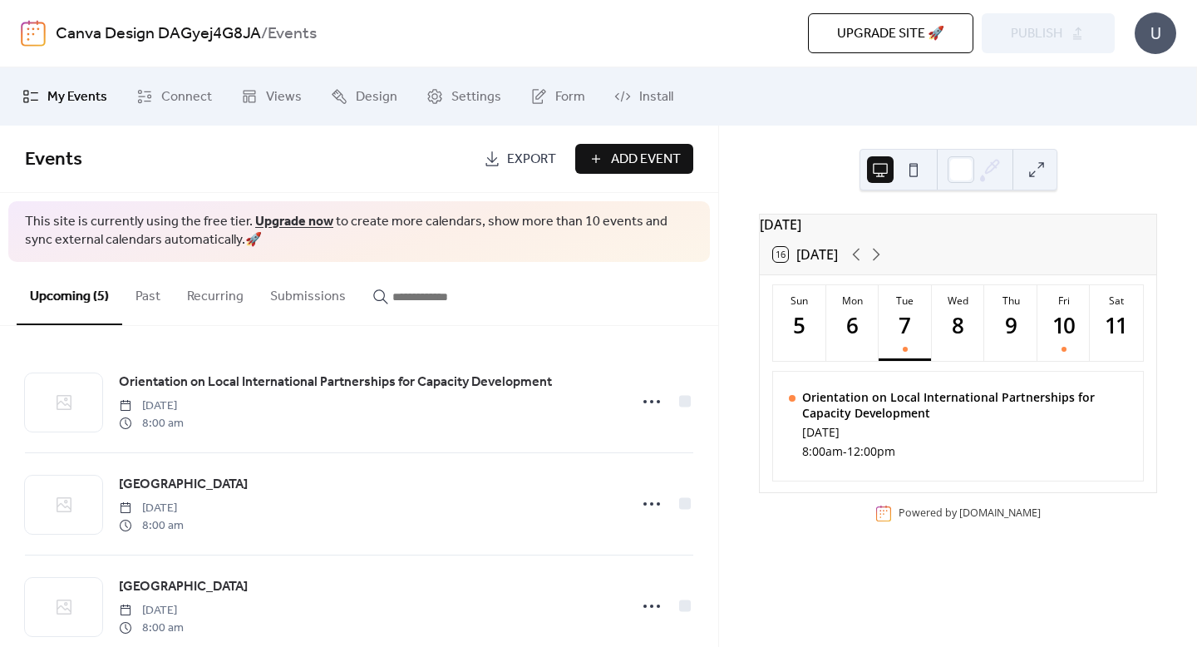
click at [41, 29] on img at bounding box center [33, 33] width 25 height 27
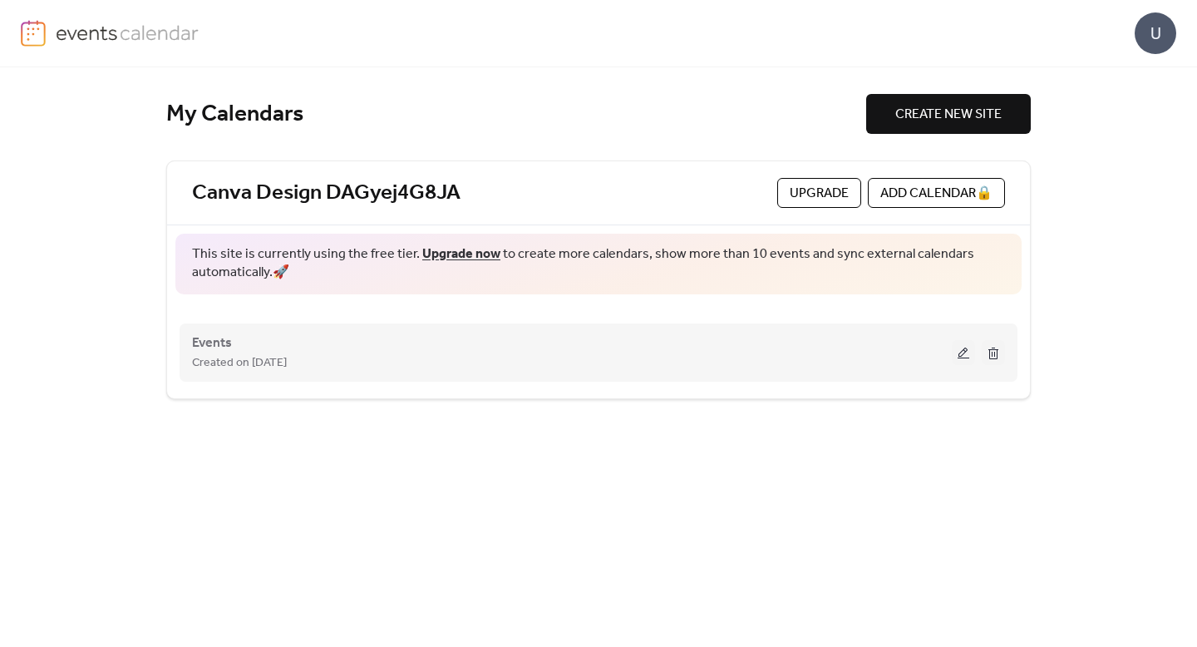
click at [967, 356] on button at bounding box center [963, 352] width 23 height 25
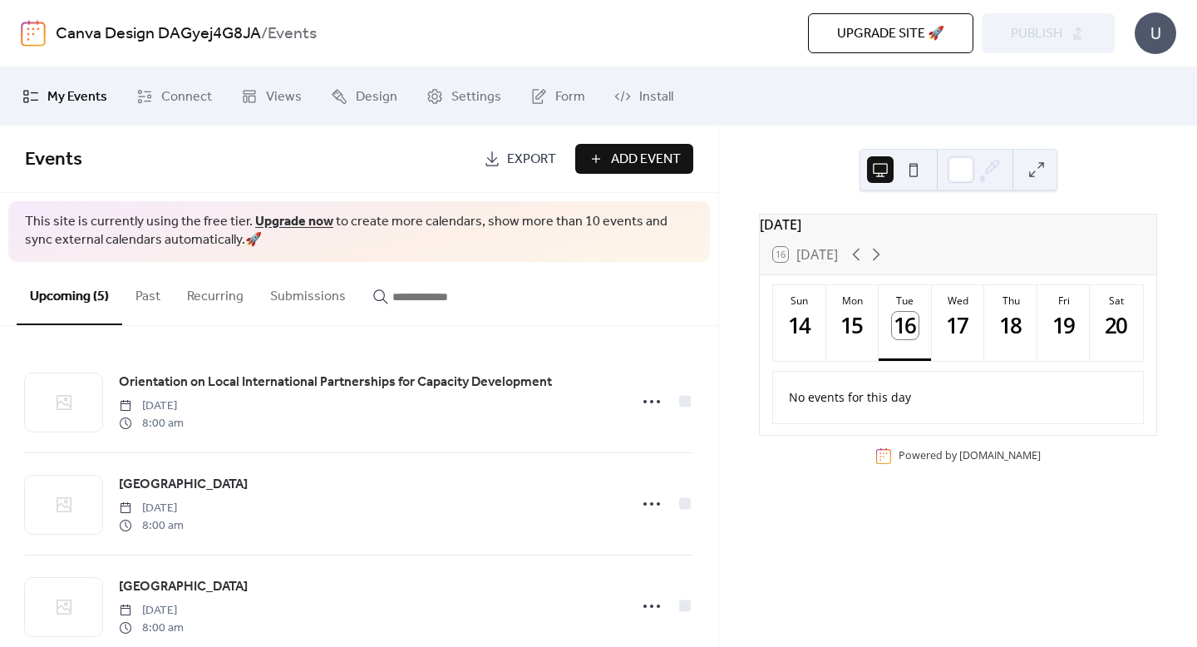
click at [308, 287] on button "Submissions" at bounding box center [308, 292] width 102 height 61
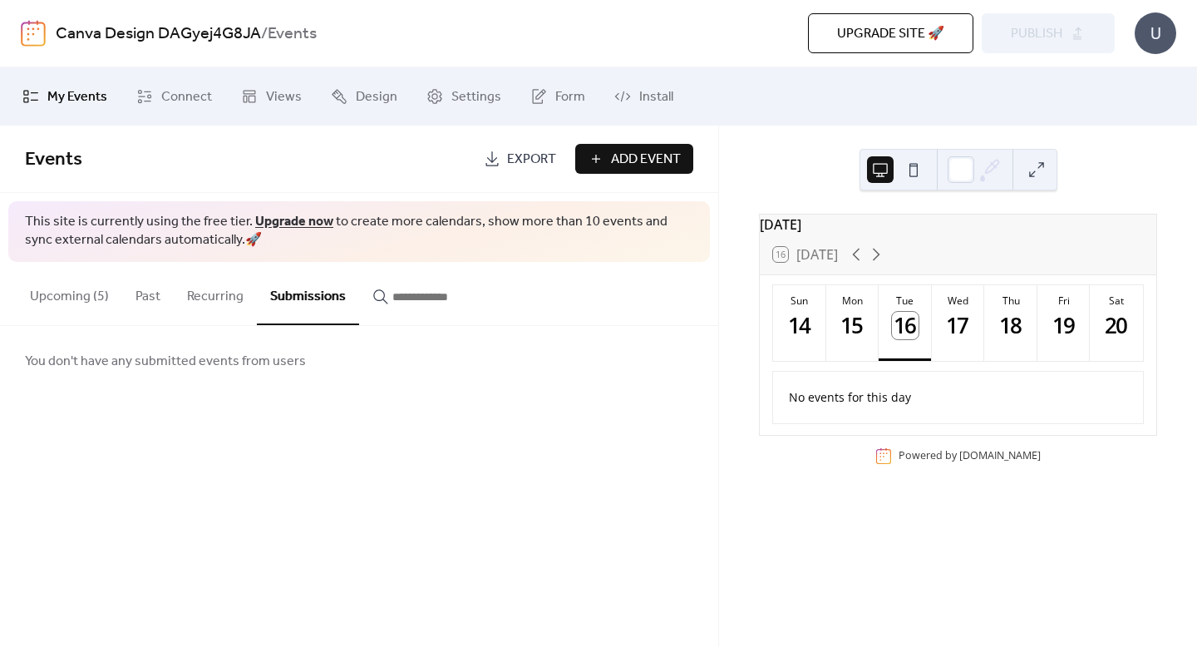
click at [206, 300] on button "Recurring" at bounding box center [215, 292] width 83 height 61
click at [155, 294] on button "Past" at bounding box center [148, 292] width 52 height 61
click at [347, 99] on link "Design" at bounding box center [363, 96] width 91 height 45
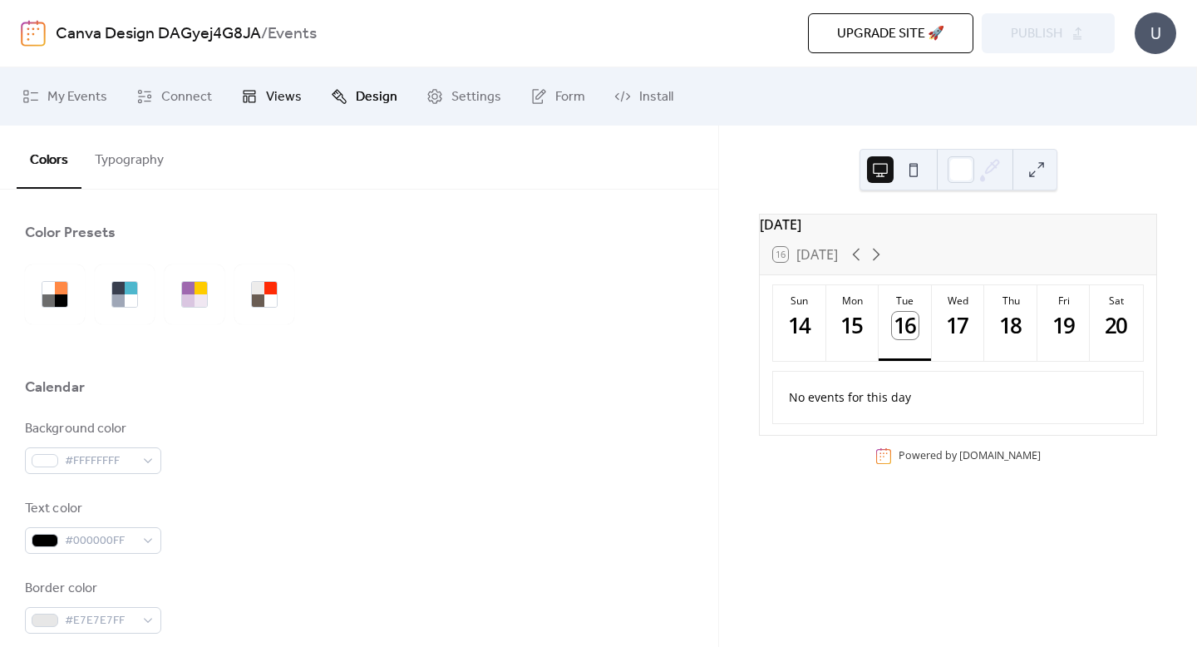
click at [249, 92] on icon at bounding box center [249, 96] width 17 height 17
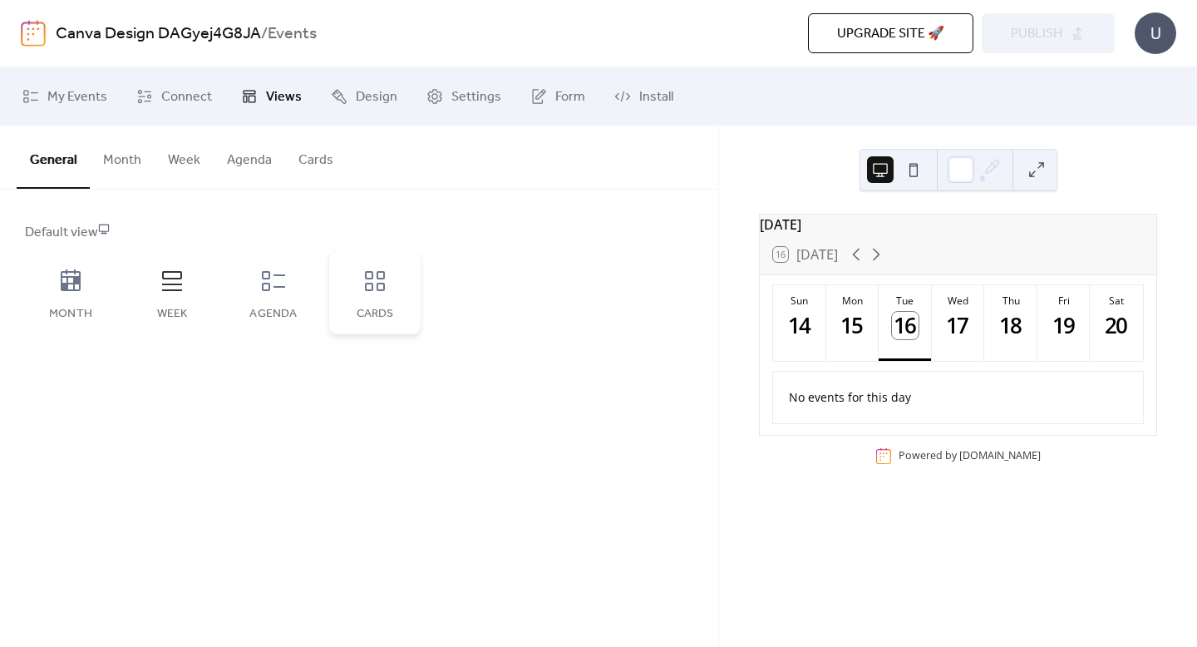
click at [380, 289] on icon at bounding box center [375, 281] width 20 height 20
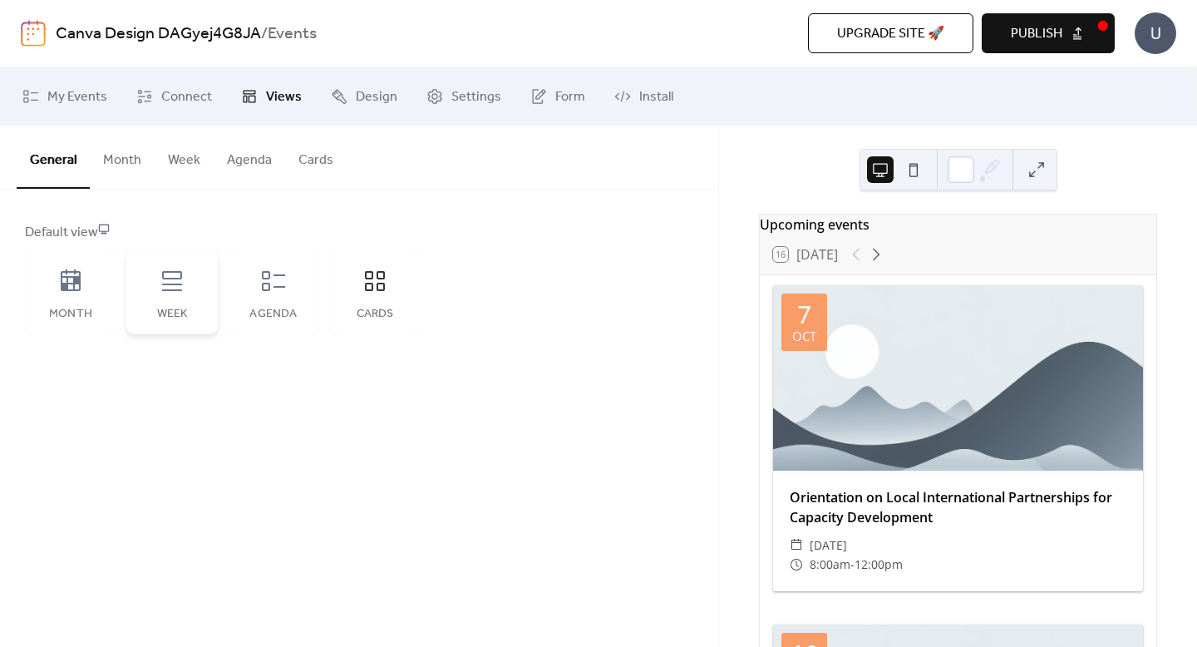
click at [202, 303] on div "Week" at bounding box center [171, 292] width 91 height 83
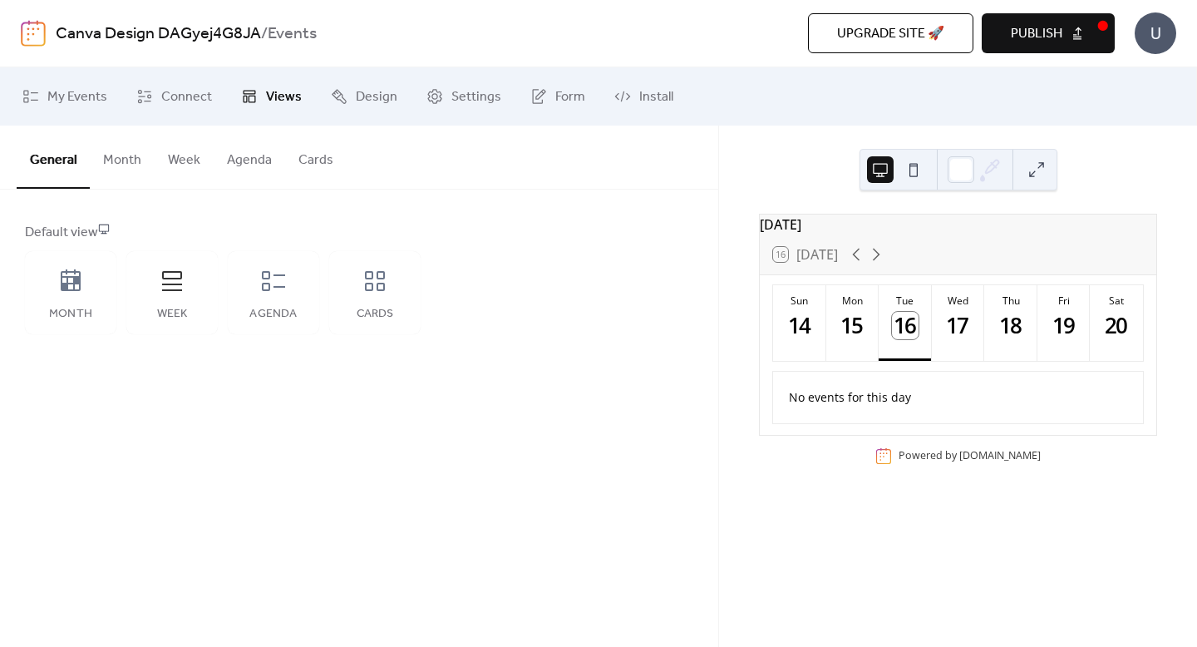
click at [950, 233] on div "September 2025" at bounding box center [958, 224] width 396 height 20
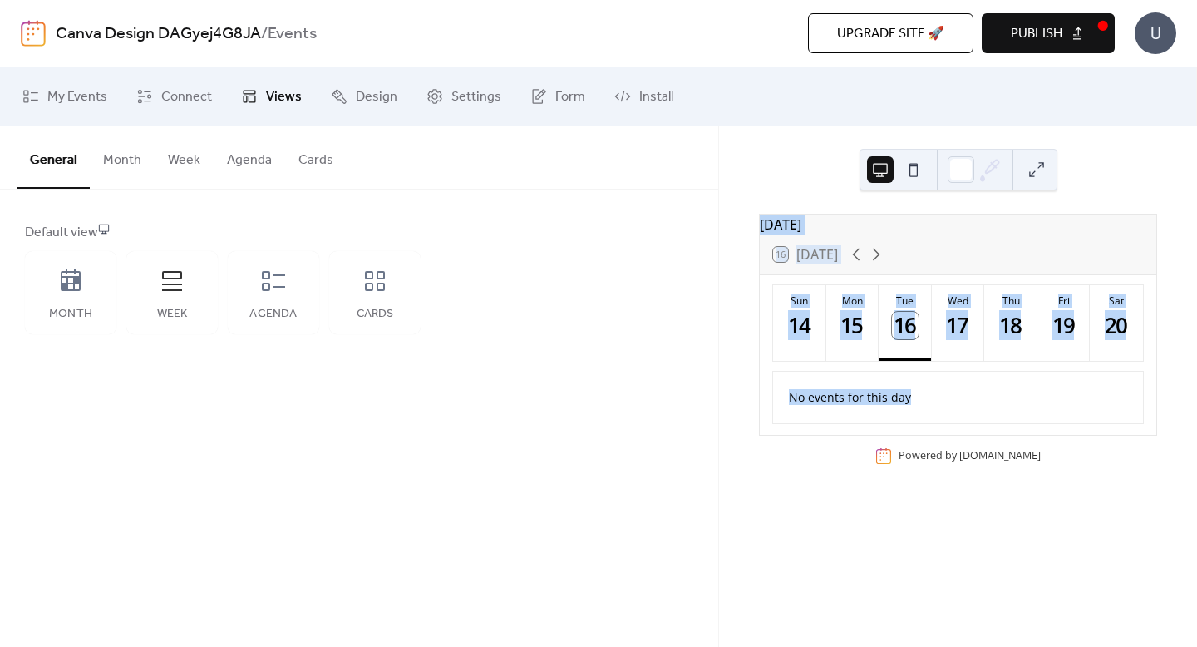
drag, startPoint x: 1150, startPoint y: 434, endPoint x: 771, endPoint y: 224, distance: 433.4
click at [771, 224] on div "September 2025 16 Today Sun 14 Mon 15 Tue 16 Wed 17 Thu 18 Fri 19 Sat 20 No eve…" at bounding box center [958, 325] width 398 height 222
copy div "September 2025 16 Today Sun 14 Mon 15 Tue 16 Wed 17 Thu 18 Fri 19 Sat 20 No eve…"
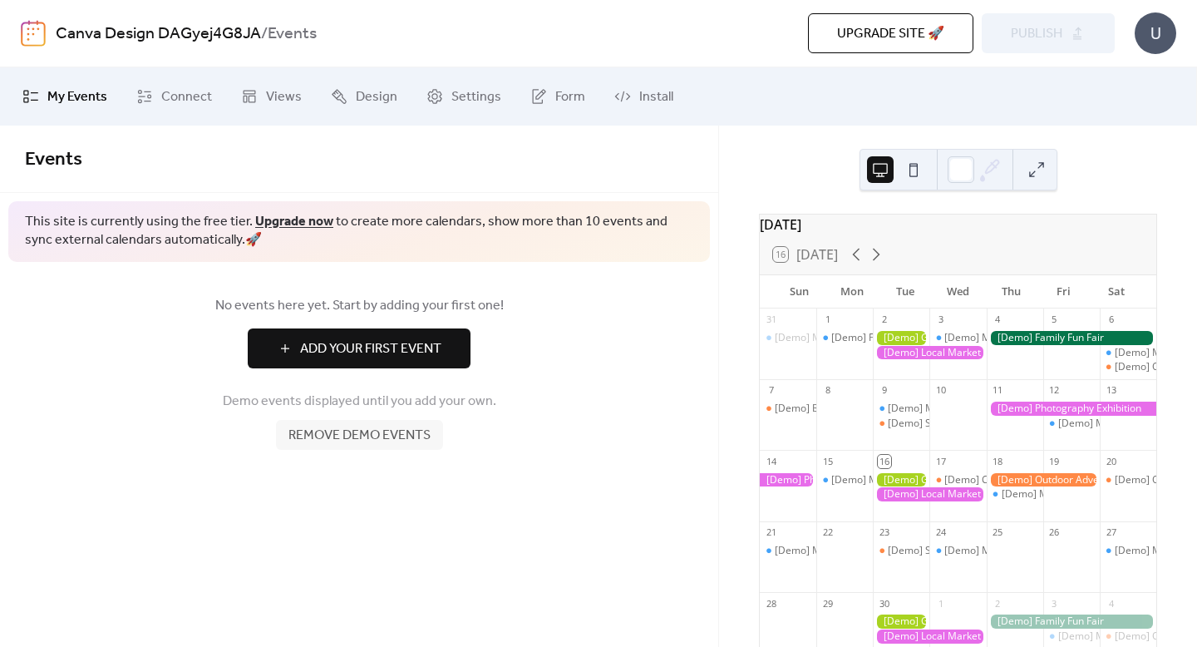
click at [52, 104] on span "My Events" at bounding box center [77, 97] width 60 height 20
click at [144, 96] on icon at bounding box center [144, 96] width 17 height 17
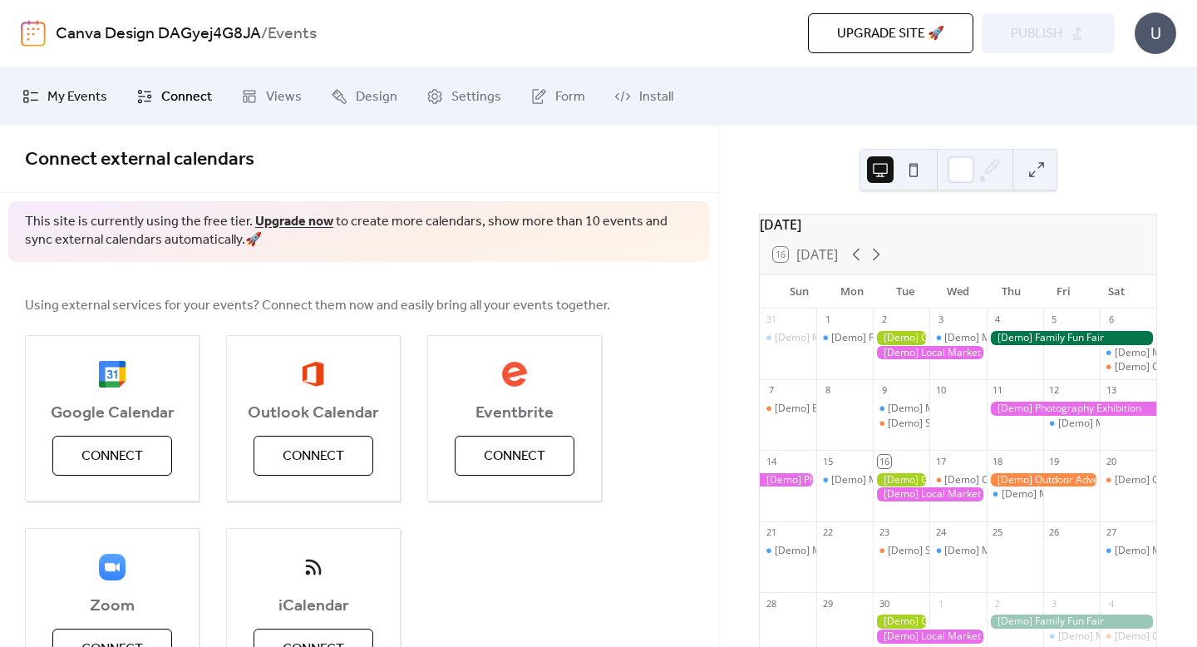
click at [57, 99] on span "My Events" at bounding box center [77, 97] width 60 height 20
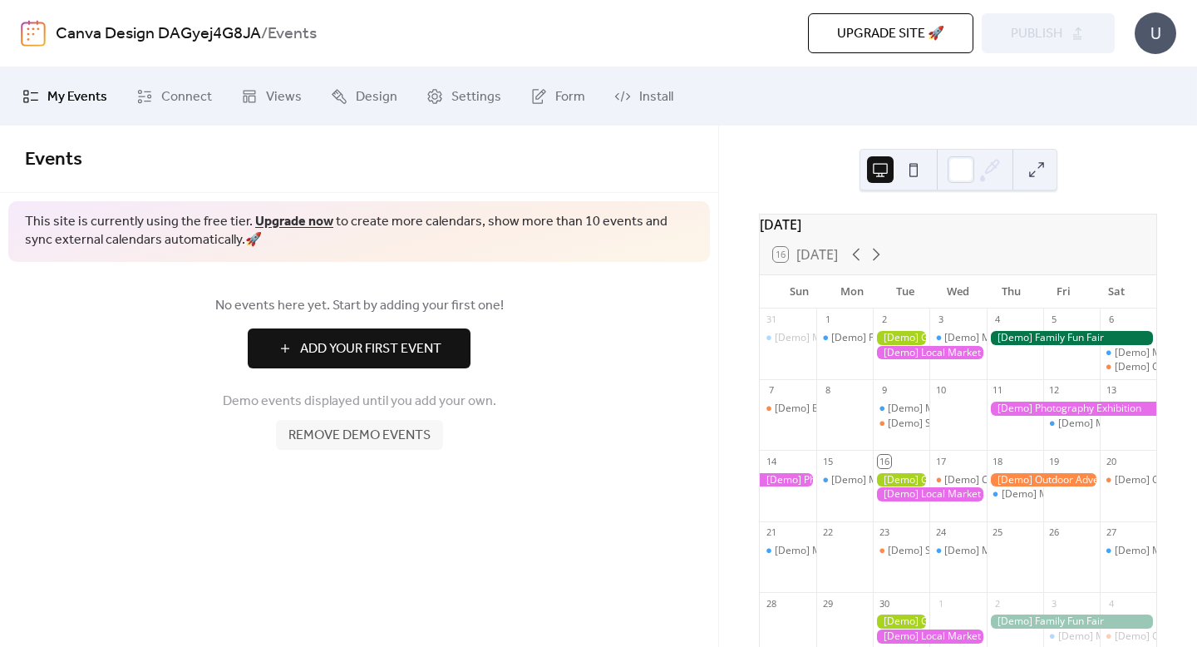
click at [46, 36] on div "Canva Design DAGyej4G8JA / Events Upgrade site 🚀 Preview Publish U" at bounding box center [598, 33] width 1155 height 66
click at [27, 36] on img at bounding box center [33, 33] width 25 height 27
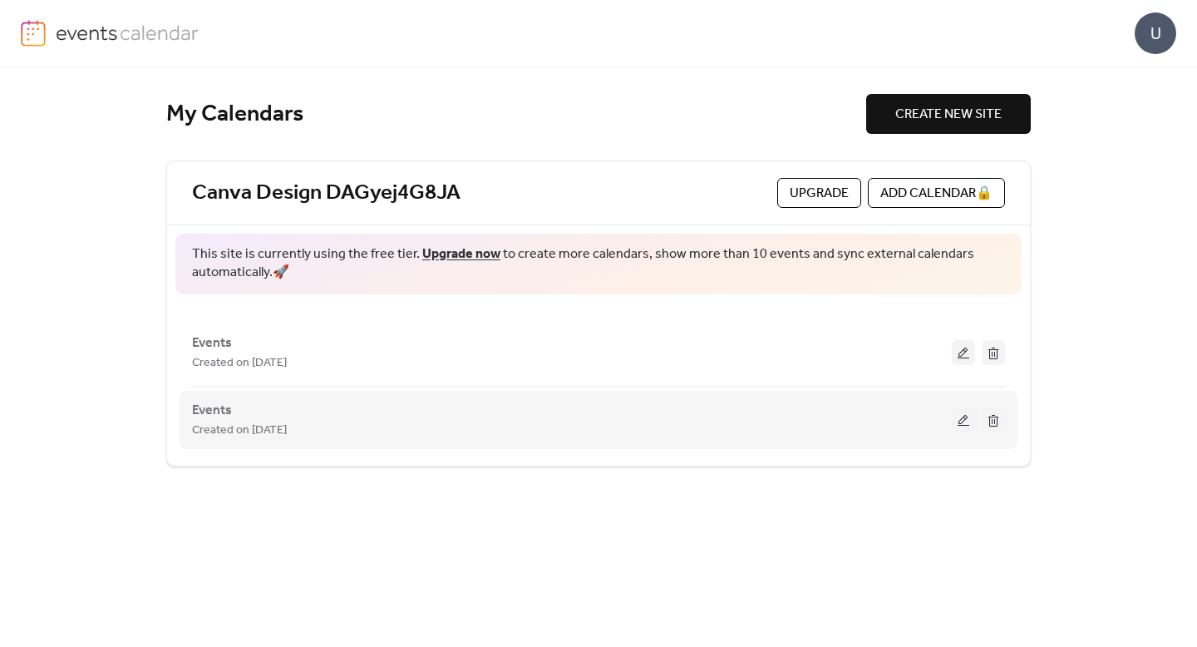
click at [864, 411] on div "Events Created on [DATE]" at bounding box center [572, 420] width 760 height 40
click at [334, 411] on div "Events Created on 16-Sep-2025" at bounding box center [572, 420] width 760 height 40
click at [967, 419] on button at bounding box center [963, 419] width 23 height 25
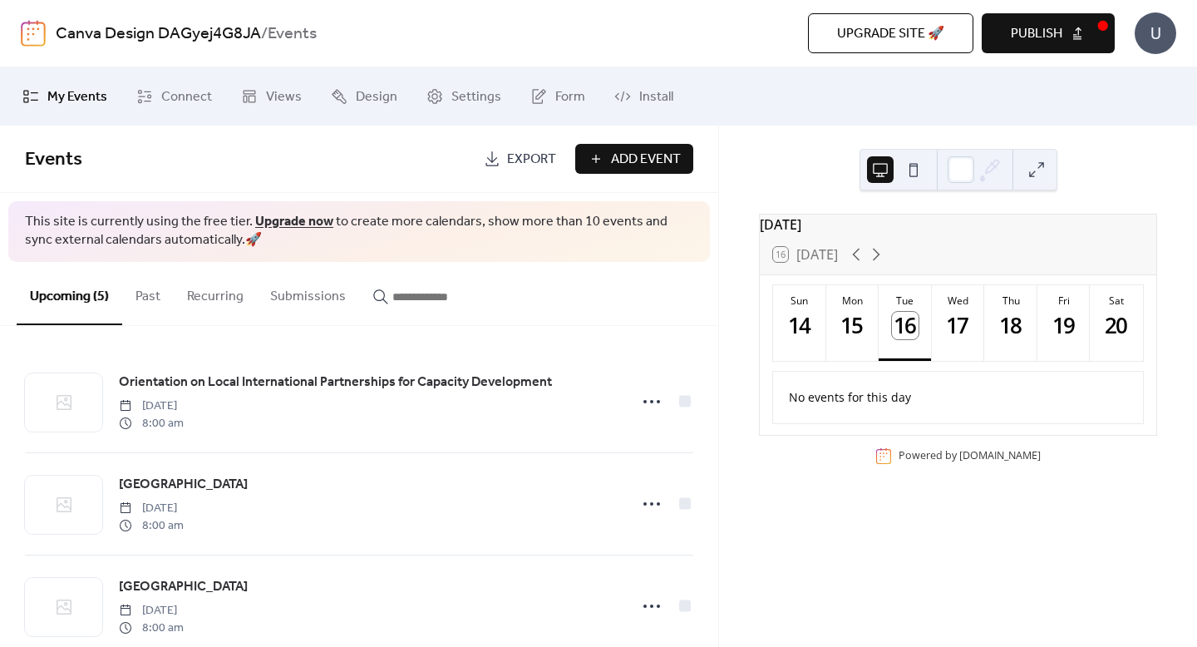
click at [1045, 29] on span "Publish" at bounding box center [1037, 34] width 52 height 20
